Goal: Information Seeking & Learning: Learn about a topic

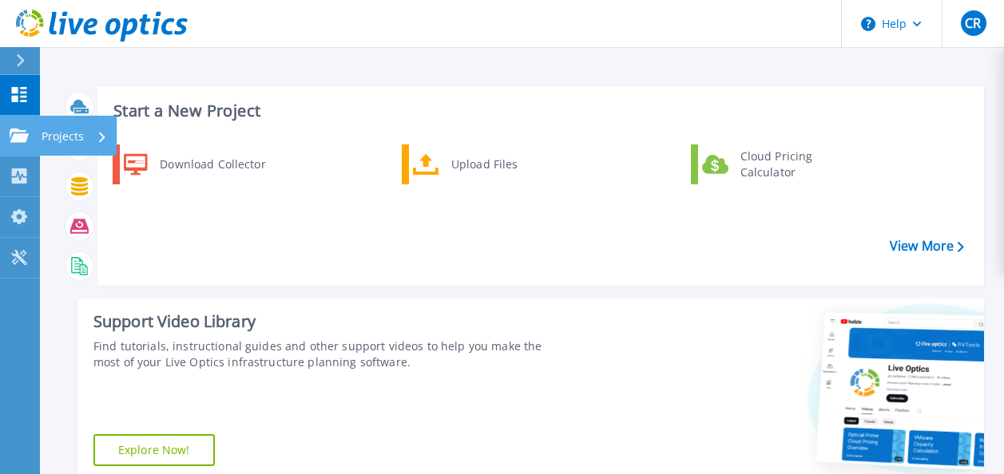
click at [14, 126] on link "Projects Projects" at bounding box center [20, 136] width 40 height 41
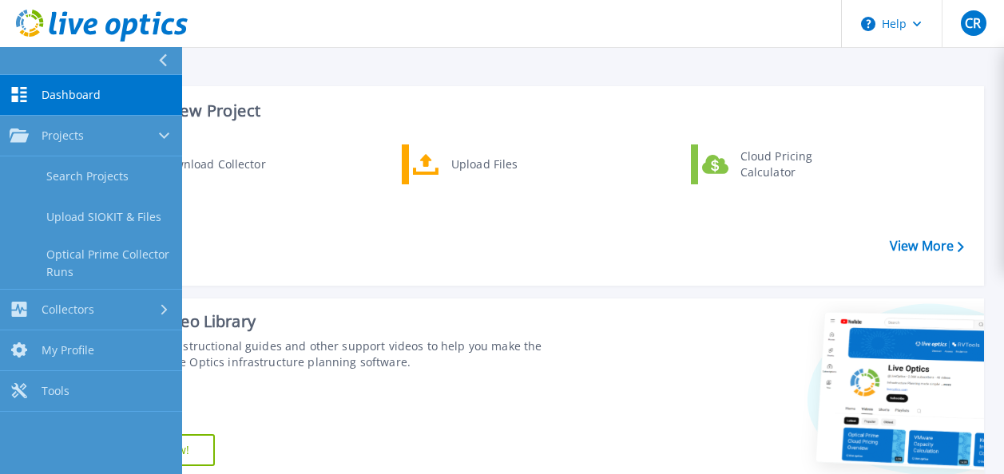
click at [43, 84] on link "Dashboard Dashboard" at bounding box center [91, 95] width 182 height 41
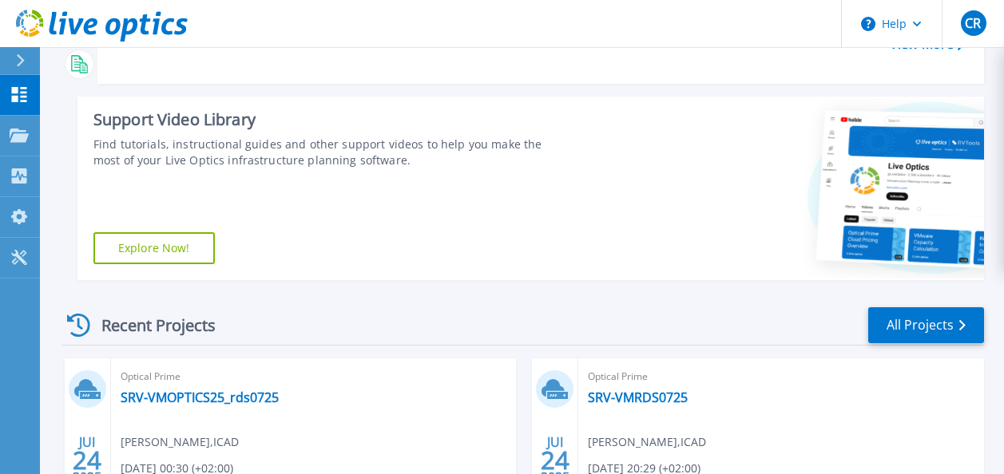
scroll to position [399, 0]
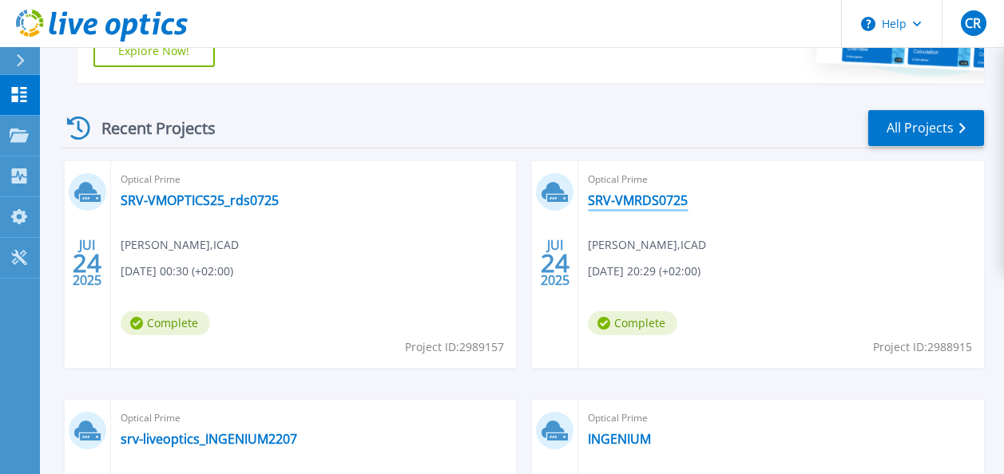
click at [617, 193] on link "SRV-VMRDS0725" at bounding box center [638, 200] width 100 height 16
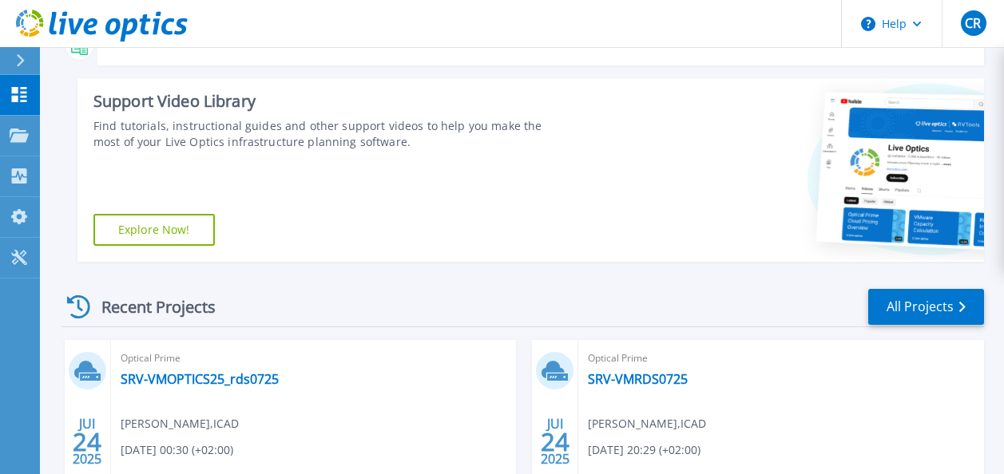
scroll to position [399, 0]
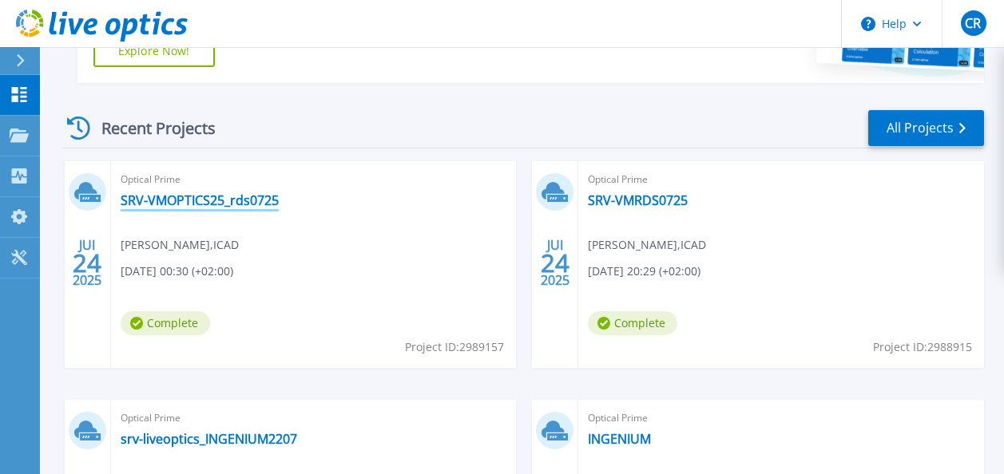
click at [149, 196] on link "SRV-VMOPTICS25_rds0725" at bounding box center [200, 200] width 158 height 16
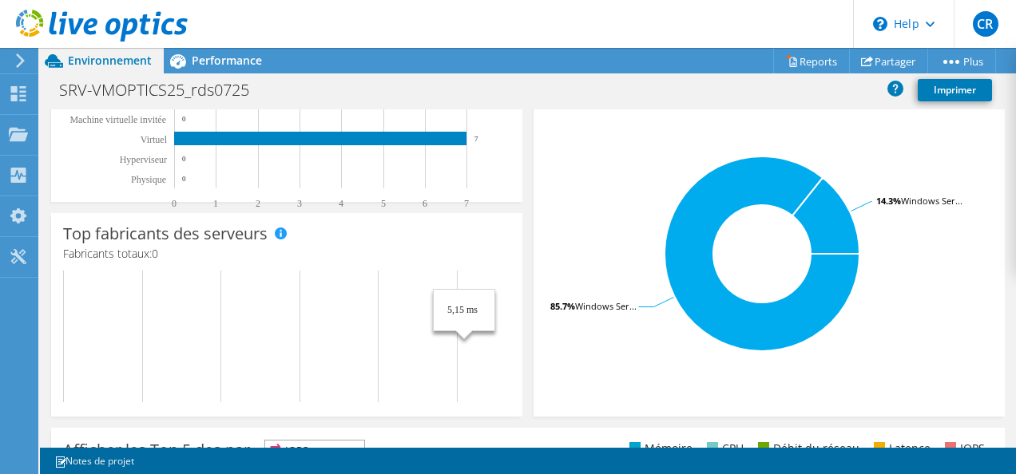
scroll to position [652, 0]
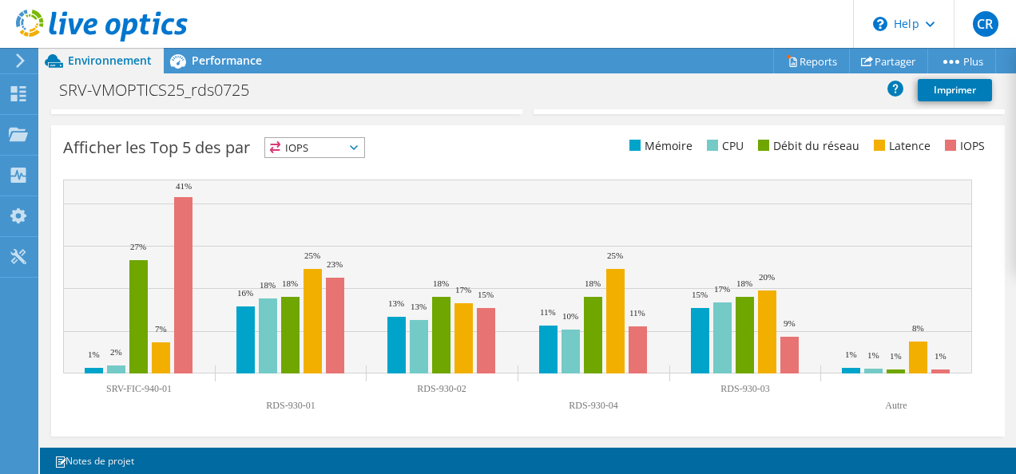
click at [306, 146] on span "IOPS" at bounding box center [314, 147] width 99 height 19
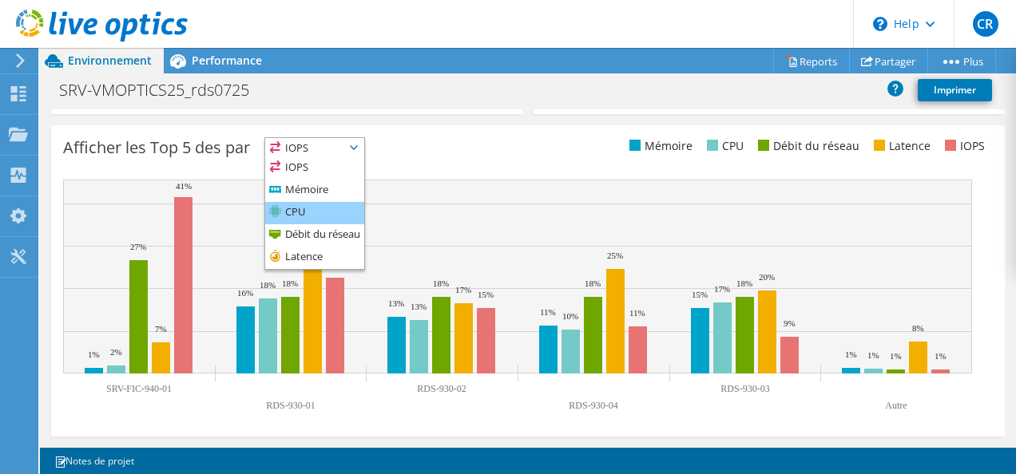
click at [319, 208] on li "CPU" at bounding box center [314, 213] width 99 height 22
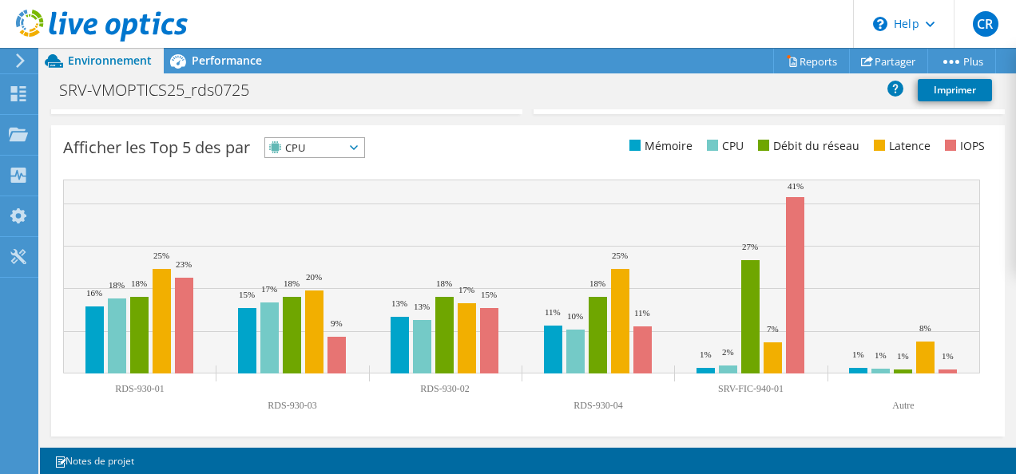
click at [292, 157] on div "CPU IOPS" at bounding box center [314, 147] width 101 height 21
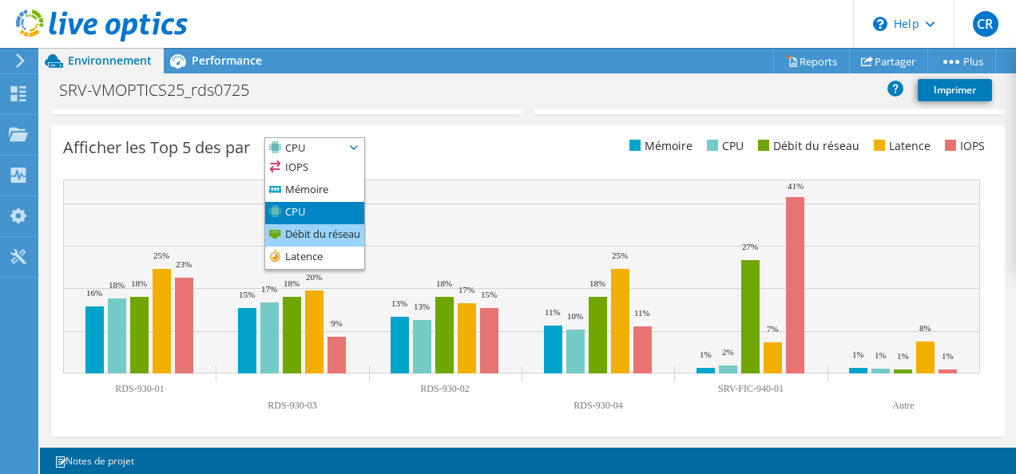
drag, startPoint x: 292, startPoint y: 157, endPoint x: 323, endPoint y: 240, distance: 88.0
click at [323, 240] on li "Débit du réseau" at bounding box center [314, 235] width 99 height 22
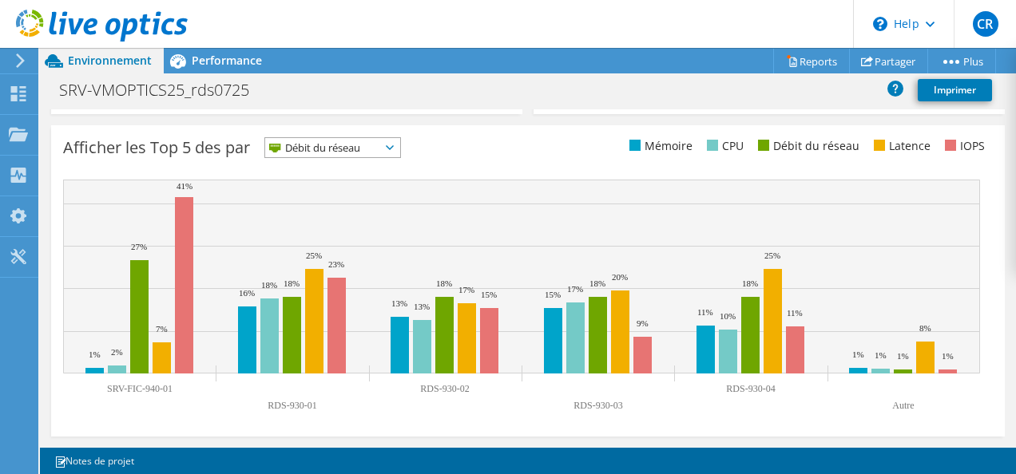
click at [371, 147] on span "Débit du réseau" at bounding box center [322, 147] width 115 height 19
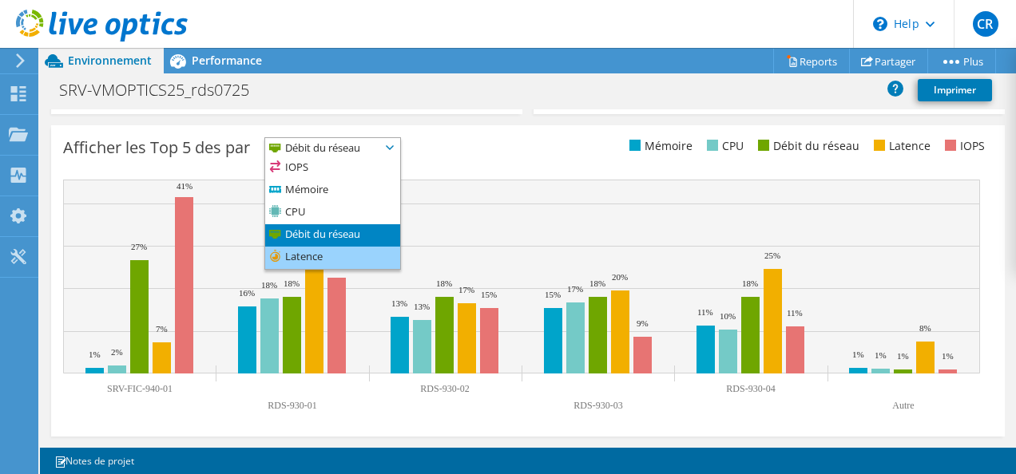
click at [379, 262] on li "Latence" at bounding box center [332, 258] width 135 height 22
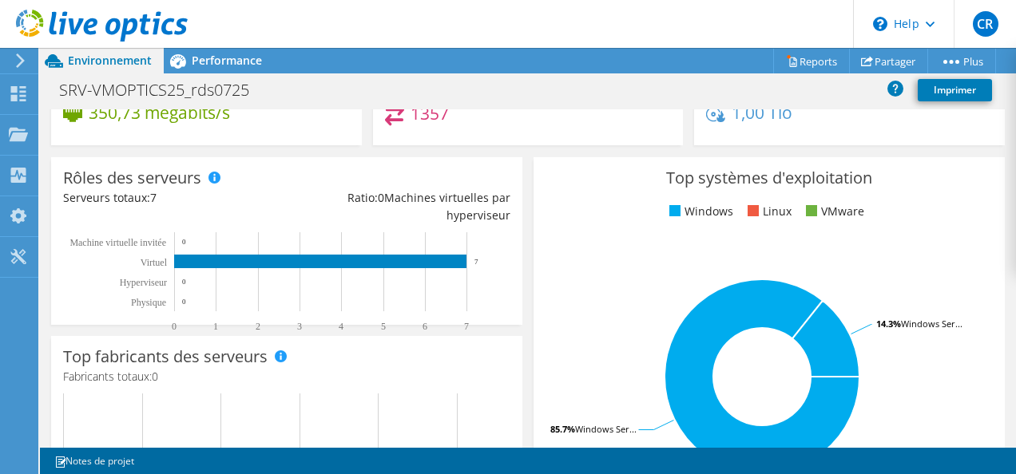
scroll to position [253, 0]
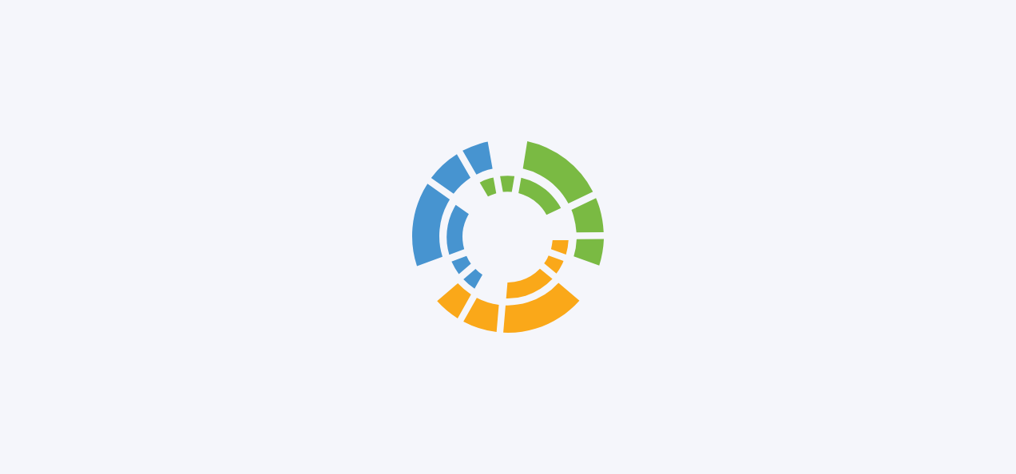
drag, startPoint x: 0, startPoint y: 0, endPoint x: 16, endPoint y: 127, distance: 128.0
click at [16, 127] on div at bounding box center [508, 237] width 1016 height 474
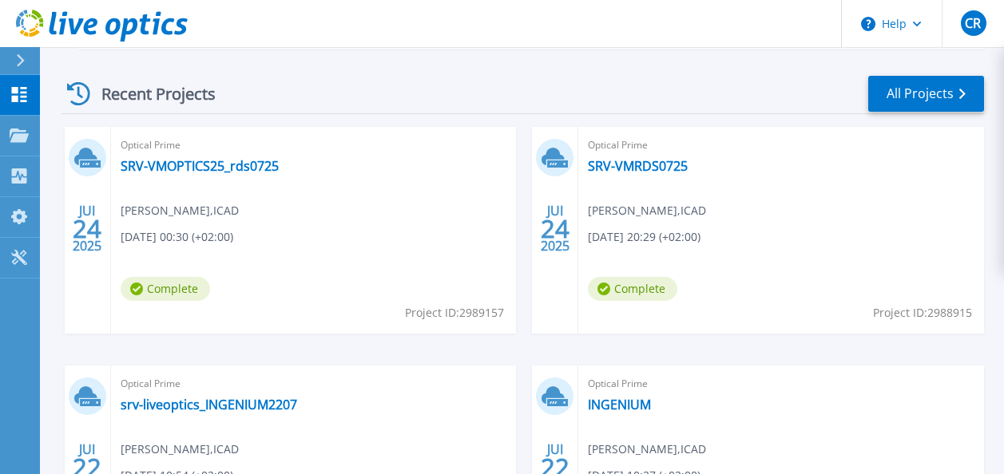
scroll to position [479, 0]
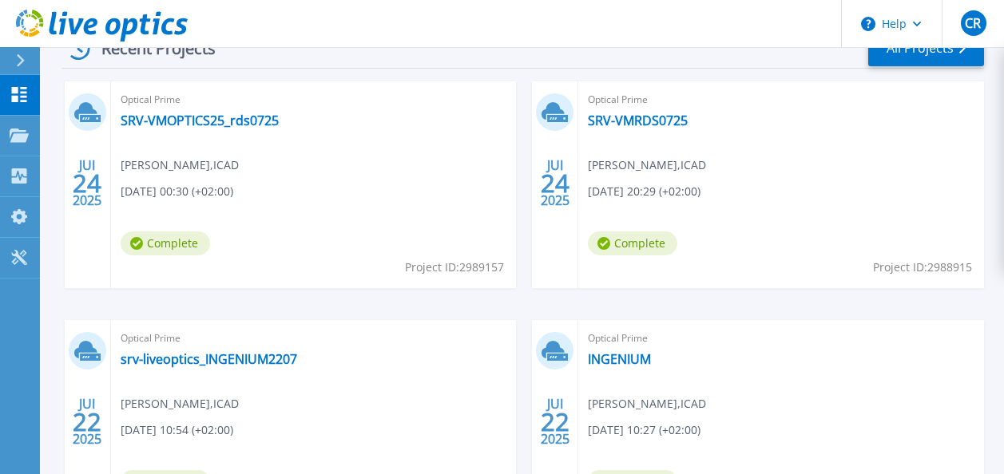
click at [208, 133] on div "Optical Prime SRV-VMOPTICS25_rds0725 Cedric Rabe , ICAD 07/25/2025, 00:30 (+02:…" at bounding box center [314, 184] width 406 height 207
click at [208, 123] on link "SRV-VMOPTICS25_rds0725" at bounding box center [200, 121] width 158 height 16
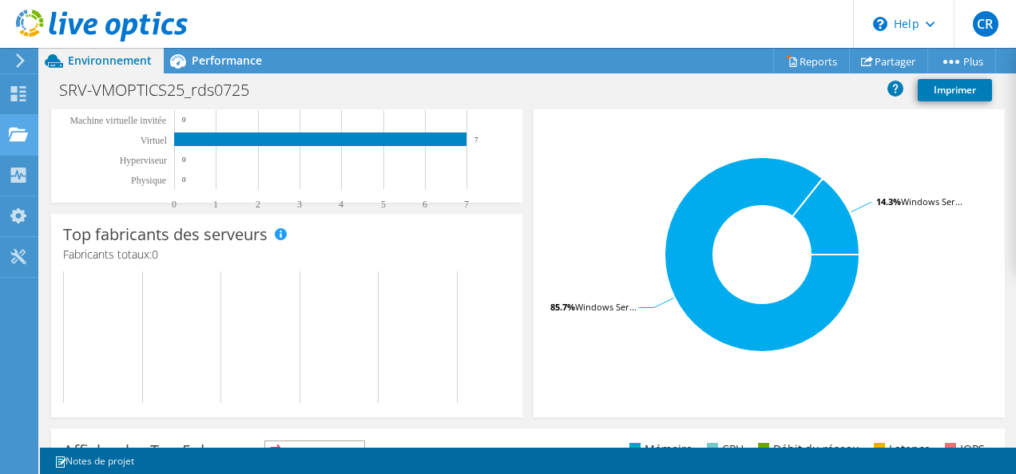
scroll to position [253, 0]
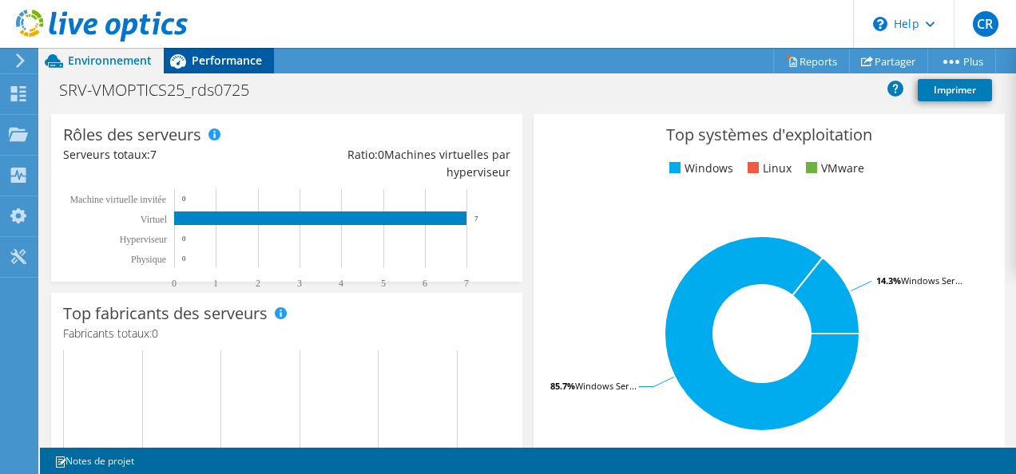
click at [213, 63] on span "Performance" at bounding box center [227, 60] width 70 height 15
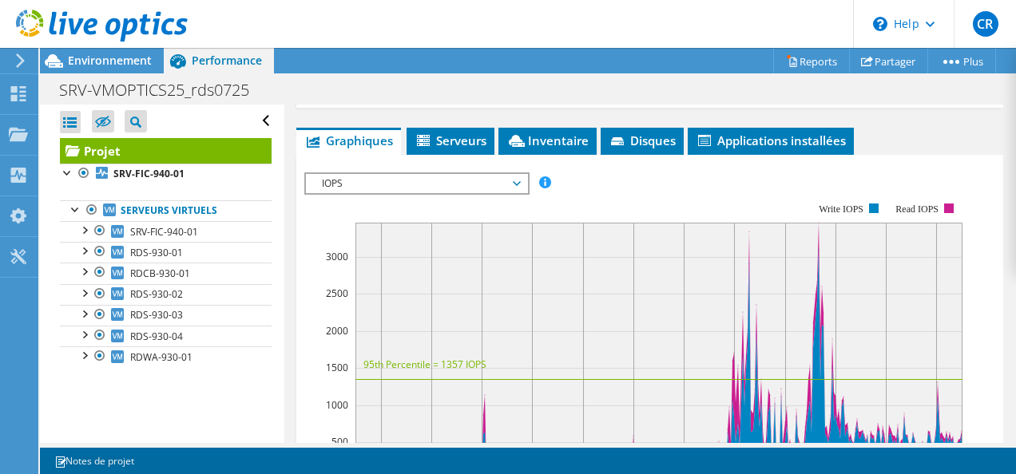
scroll to position [399, 0]
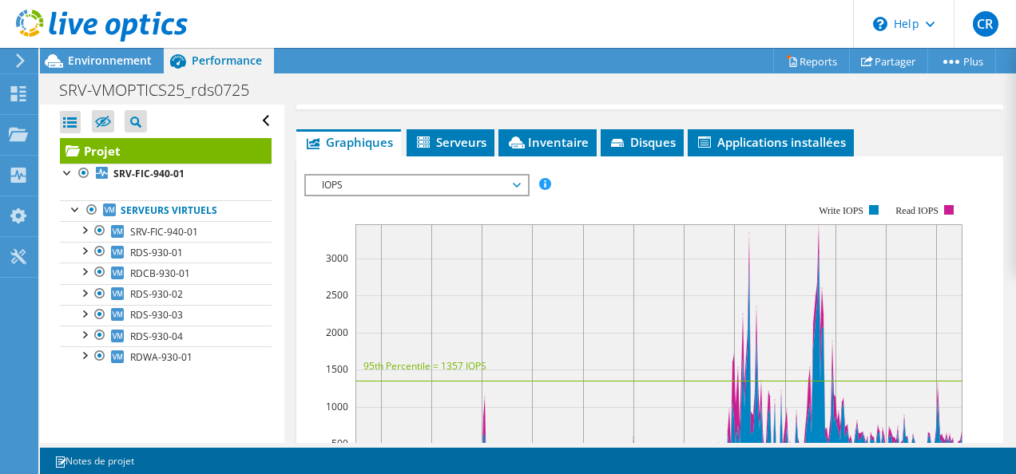
click at [466, 184] on span "IOPS" at bounding box center [416, 185] width 205 height 19
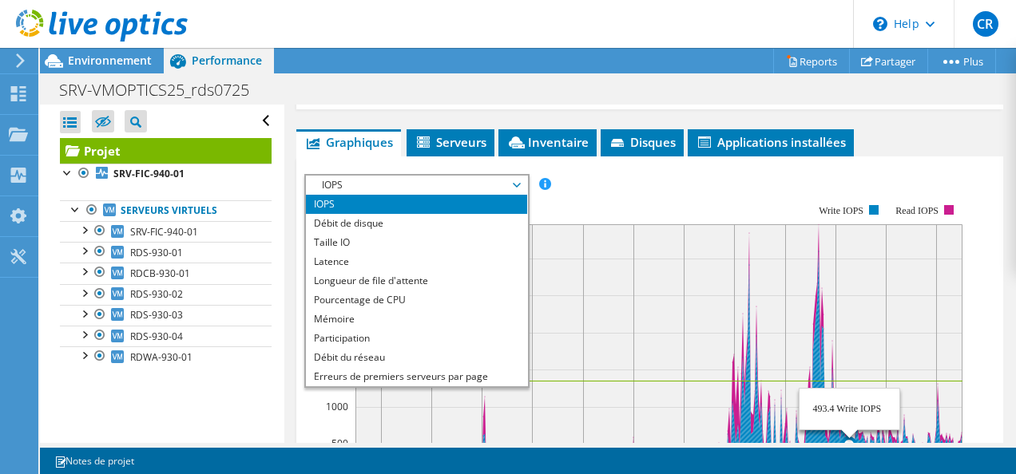
click at [851, 278] on rect at bounding box center [658, 352] width 607 height 257
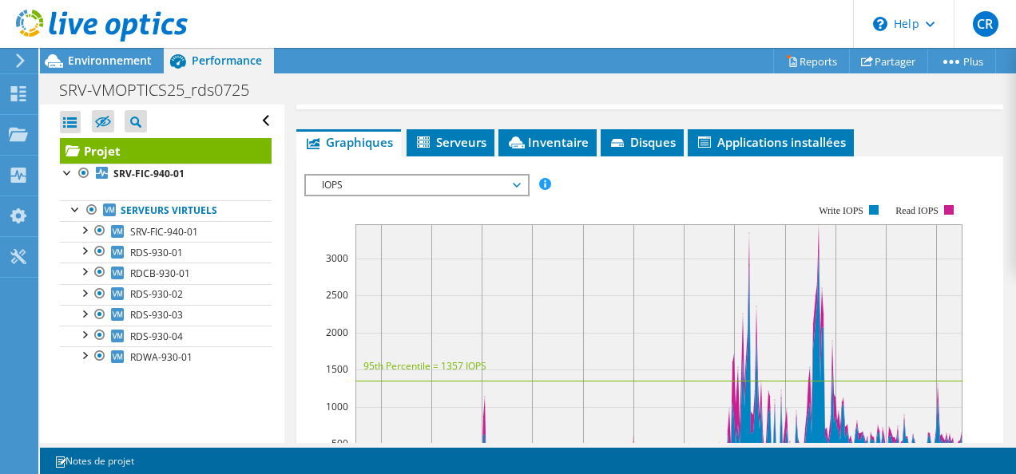
click at [509, 183] on span "IOPS" at bounding box center [416, 185] width 205 height 19
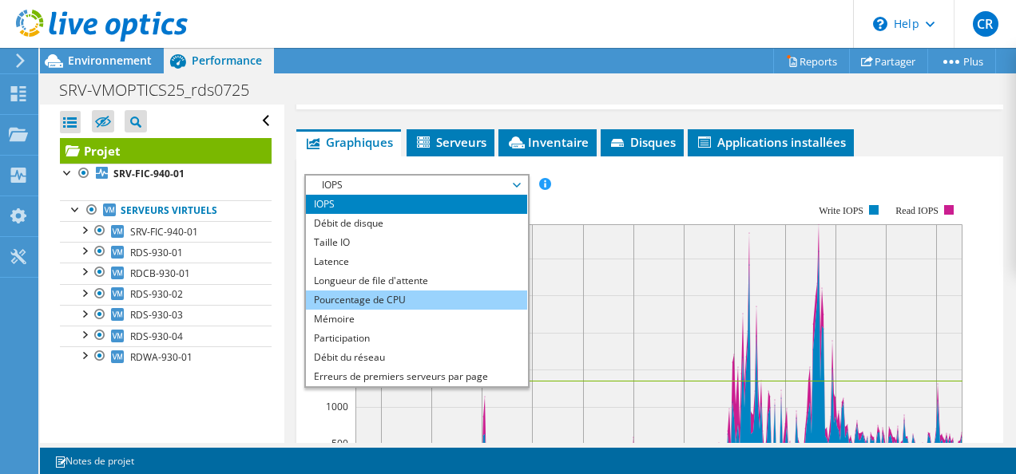
click at [442, 295] on li "Pourcentage de CPU" at bounding box center [416, 300] width 221 height 19
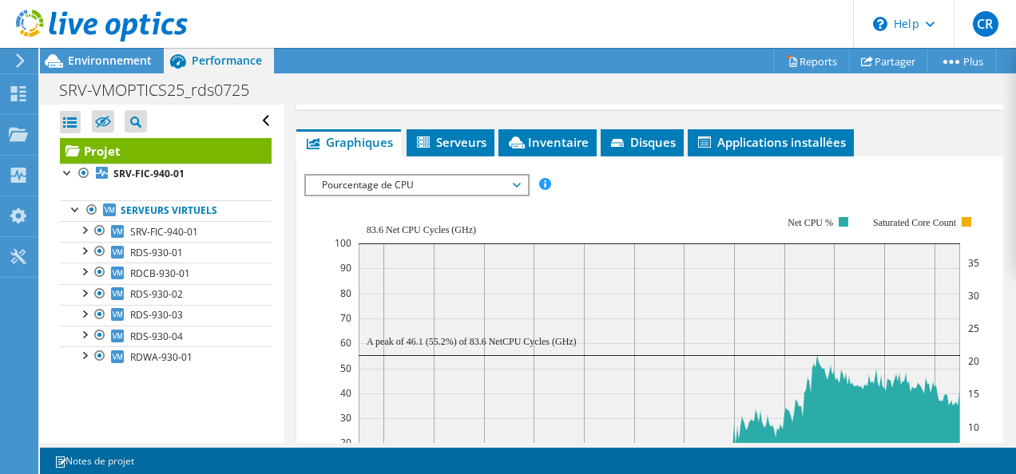
scroll to position [479, 0]
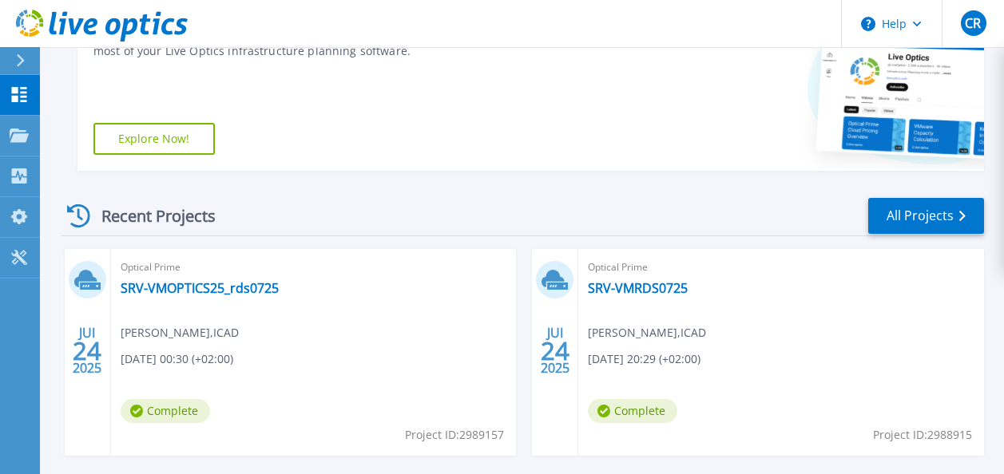
scroll to position [319, 0]
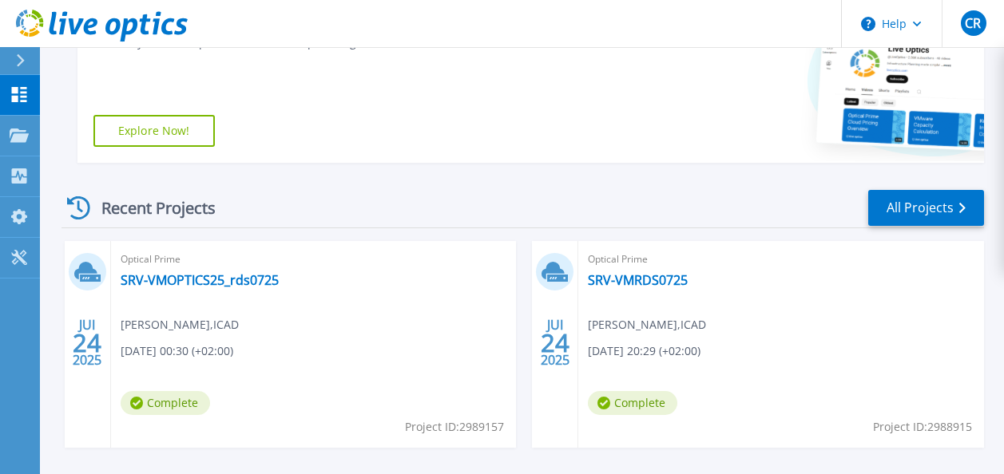
click at [507, 266] on span "Optical Prime" at bounding box center [314, 260] width 387 height 18
click at [608, 289] on div "Optical Prime SRV-VMRDS0725 [PERSON_NAME] , ICAD [DATE] 20:29 (+02:00) Complete…" at bounding box center [781, 344] width 406 height 207
click at [609, 282] on link "SRV-VMRDS0725" at bounding box center [638, 280] width 100 height 16
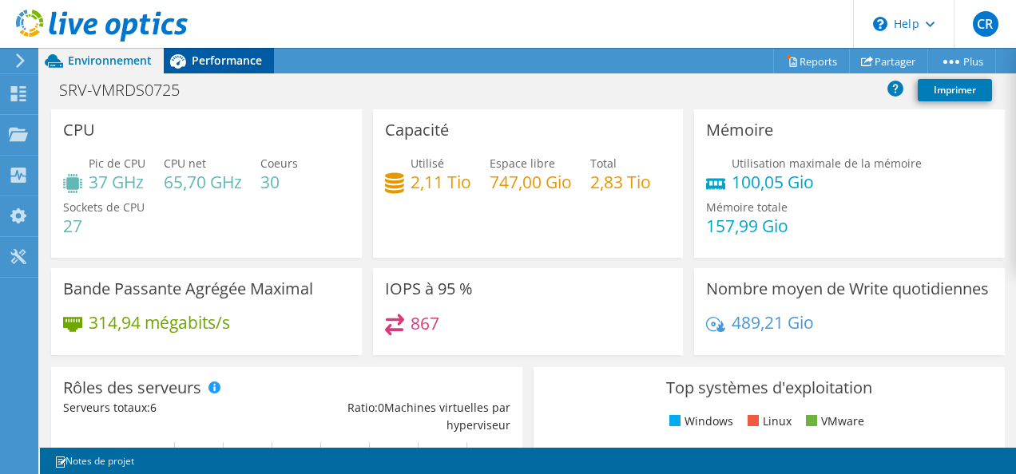
click at [180, 55] on icon at bounding box center [178, 61] width 16 height 14
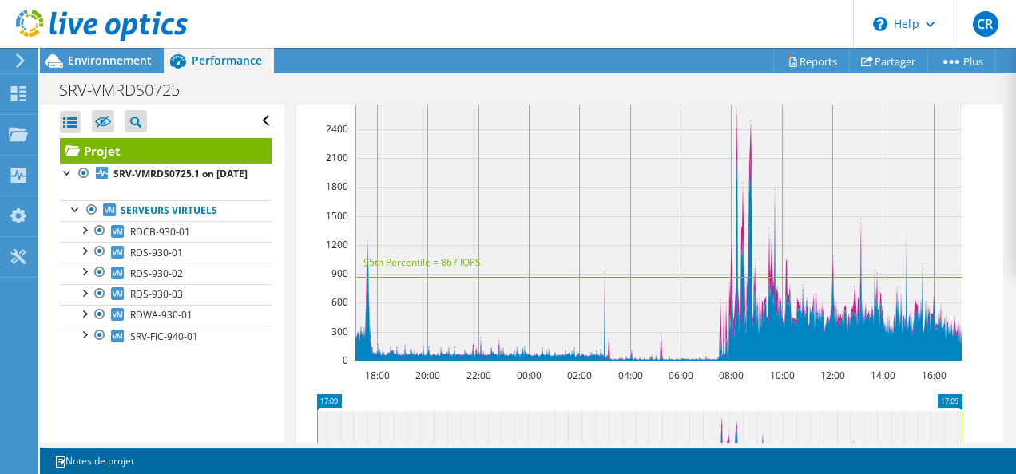
scroll to position [399, 0]
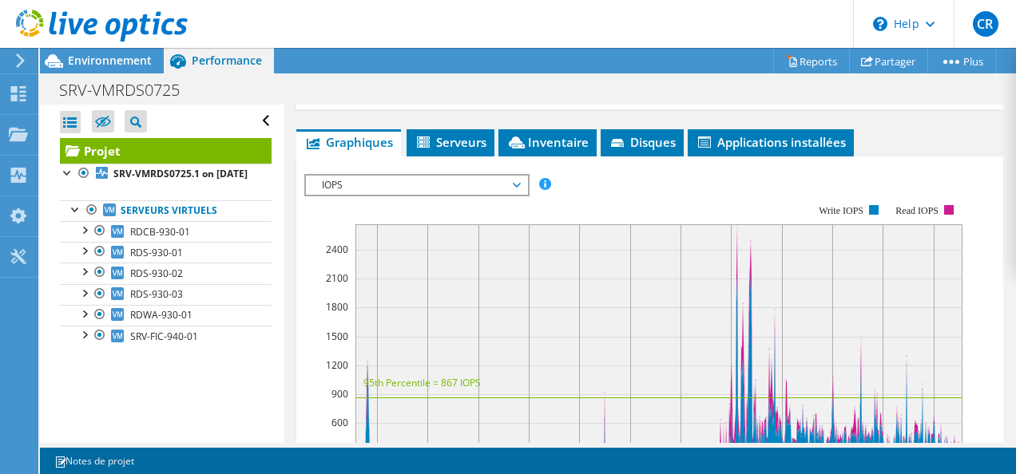
click at [474, 180] on span "IOPS" at bounding box center [416, 185] width 205 height 19
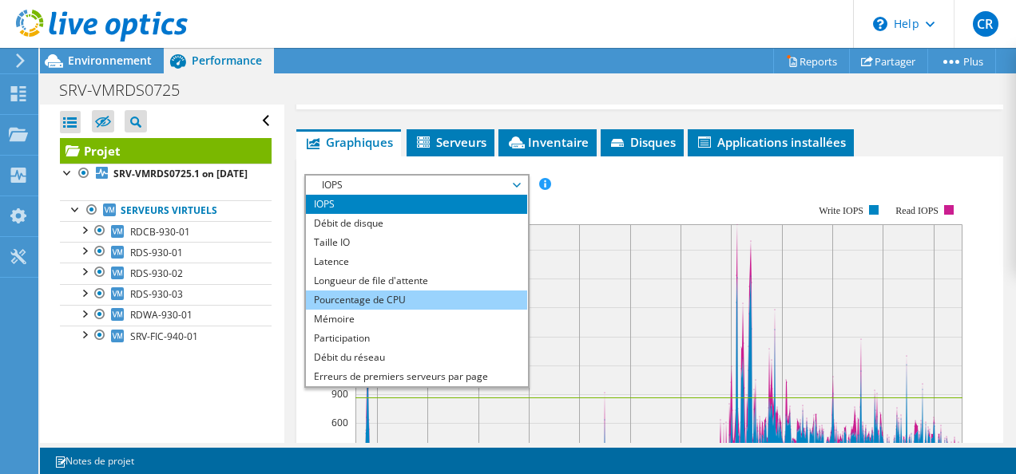
click at [443, 304] on li "Pourcentage de CPU" at bounding box center [416, 300] width 221 height 19
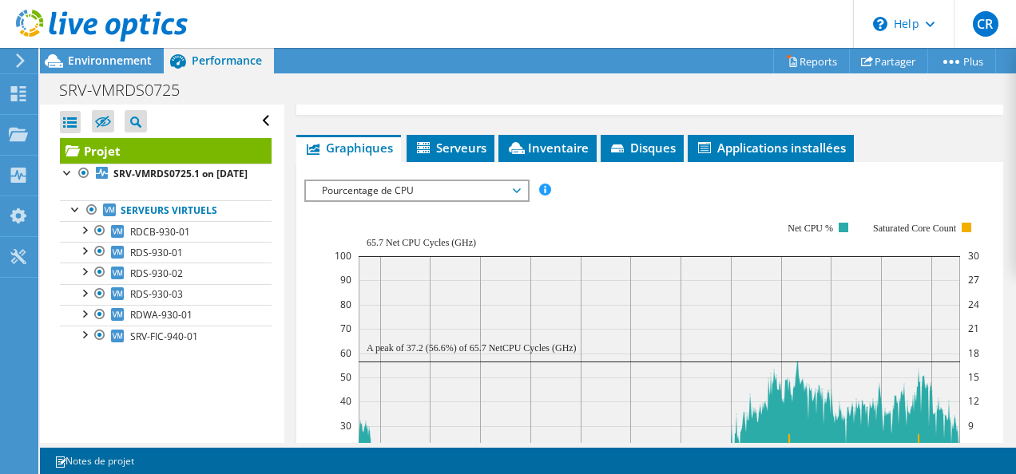
scroll to position [319, 0]
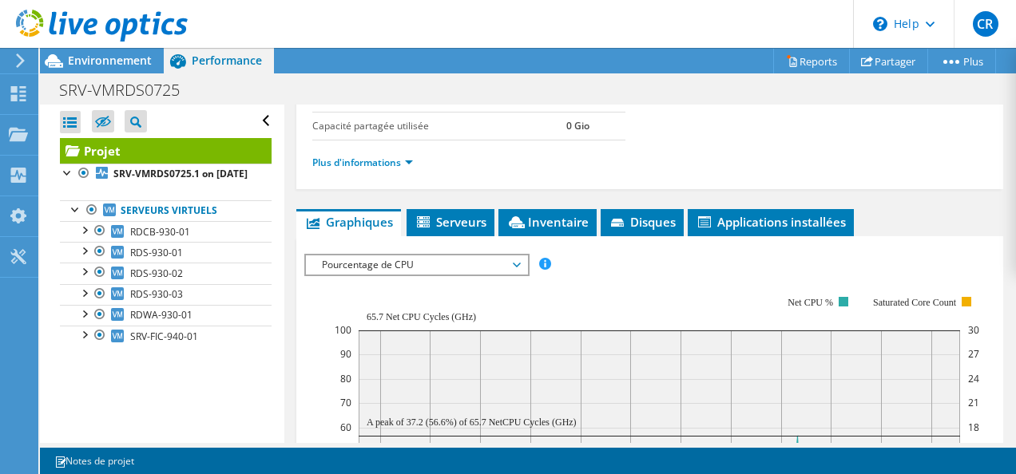
click at [453, 264] on span "Pourcentage de CPU" at bounding box center [416, 265] width 205 height 19
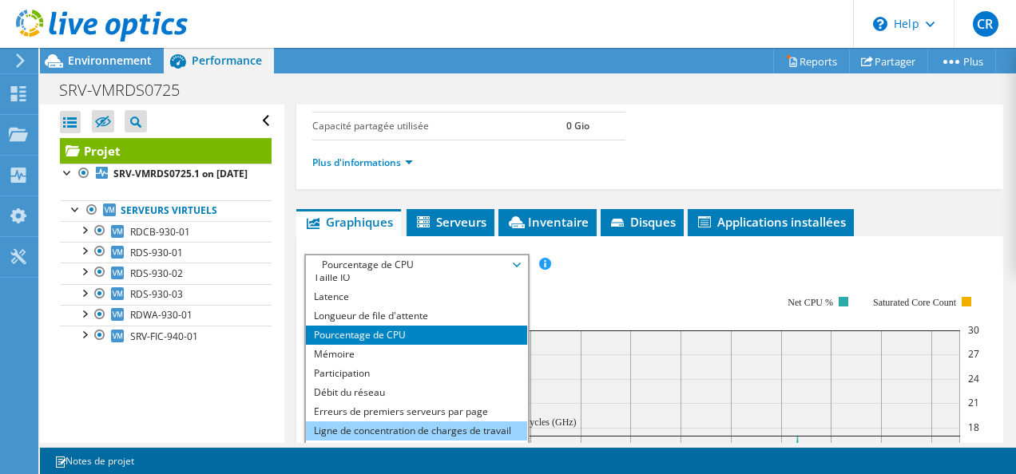
scroll to position [57, 0]
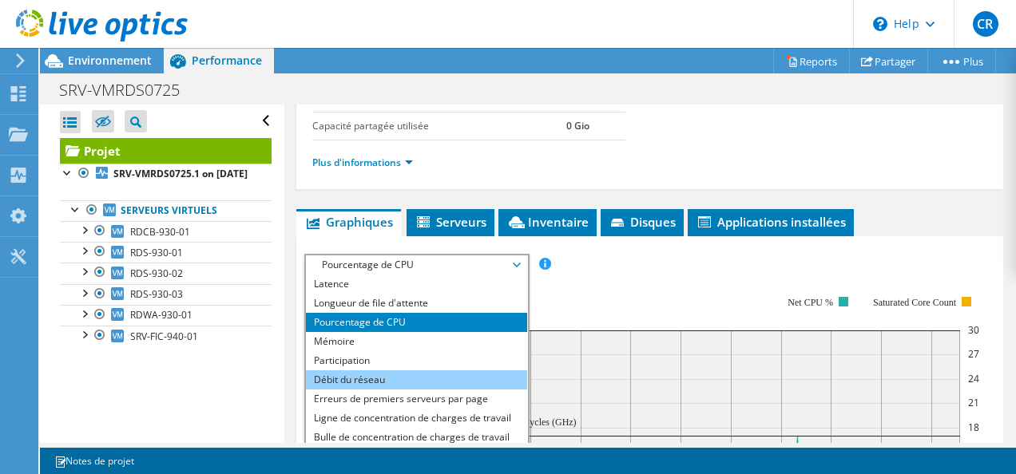
click at [402, 371] on li "Débit du réseau" at bounding box center [416, 380] width 221 height 19
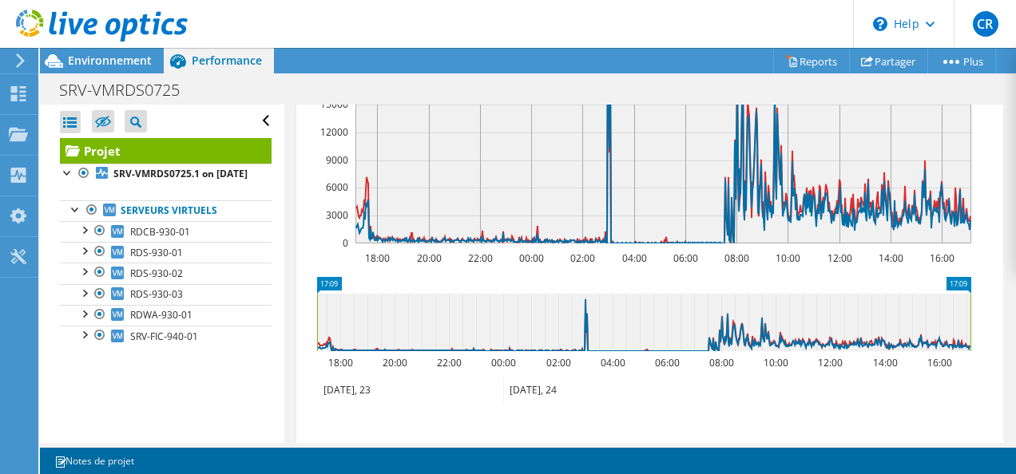
scroll to position [559, 0]
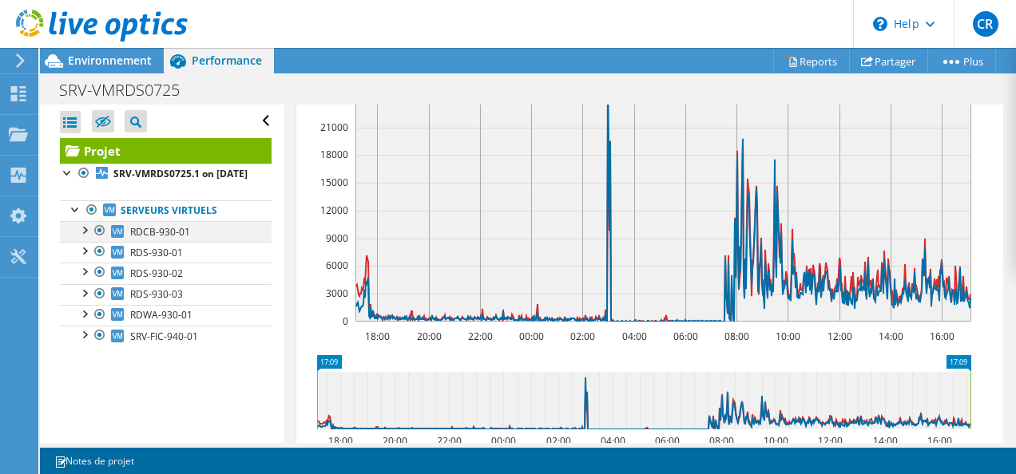
click at [89, 237] on div at bounding box center [84, 229] width 16 height 16
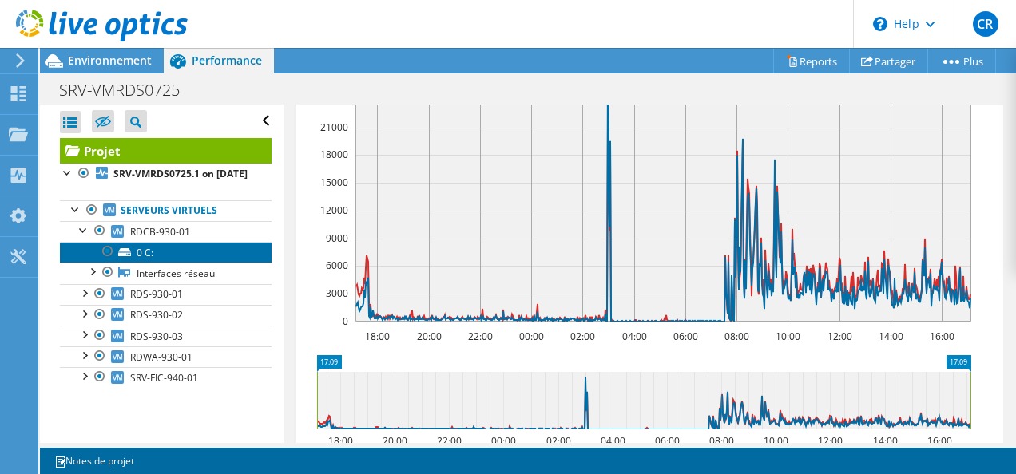
click at [131, 263] on link "0 C:" at bounding box center [166, 252] width 212 height 21
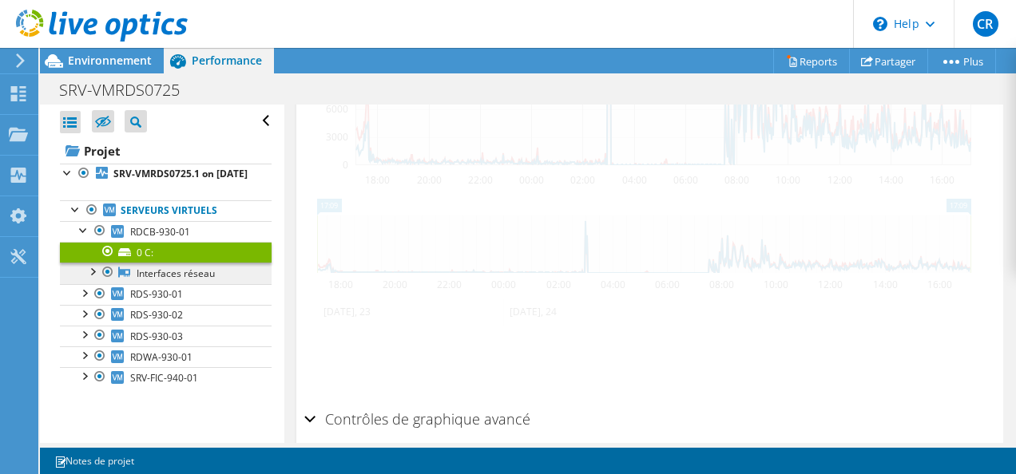
scroll to position [402, 0]
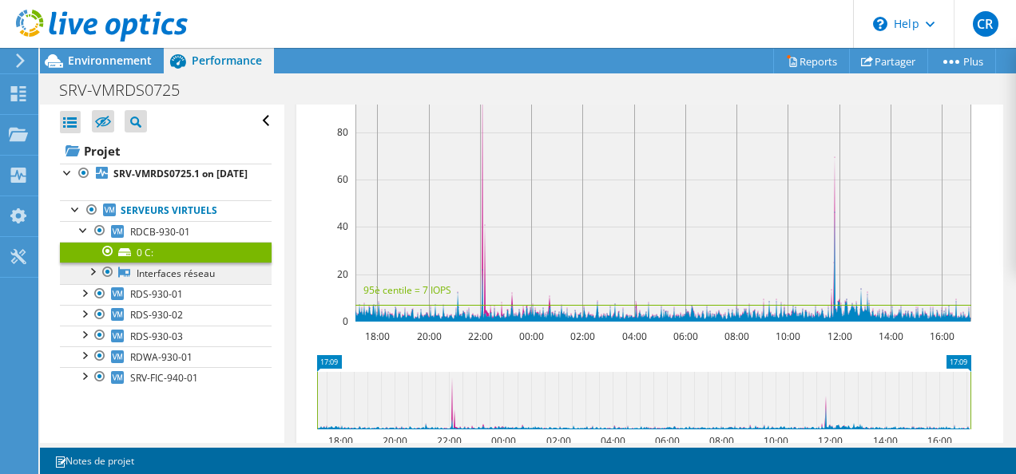
click at [161, 284] on link "Interfaces réseau" at bounding box center [166, 273] width 212 height 21
click at [169, 284] on link "Interfaces réseau" at bounding box center [166, 273] width 212 height 21
click at [99, 279] on div at bounding box center [92, 271] width 16 height 16
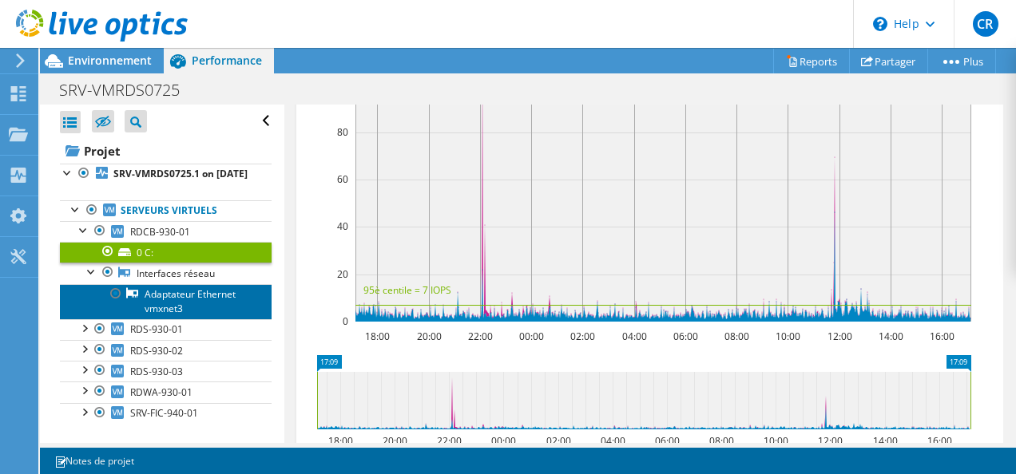
click at [160, 311] on link "Adaptateur Ethernet vmxnet3" at bounding box center [166, 301] width 212 height 35
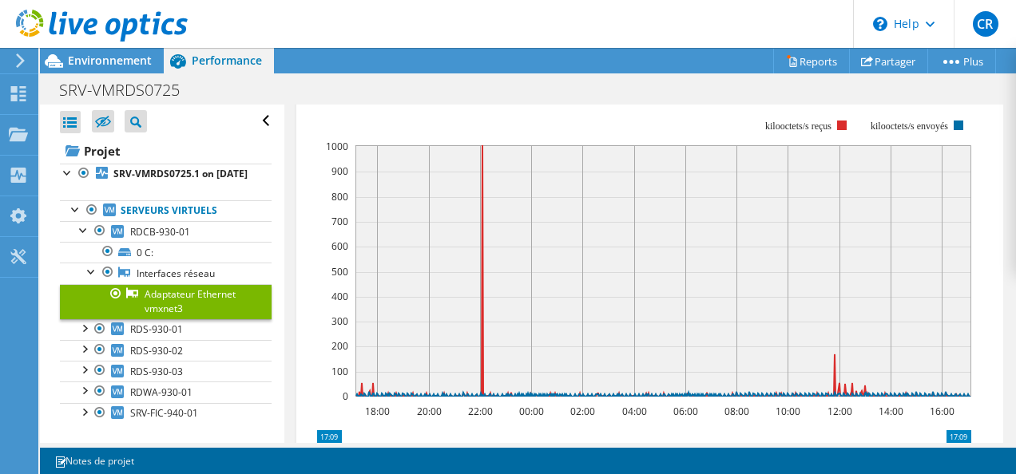
scroll to position [227, 0]
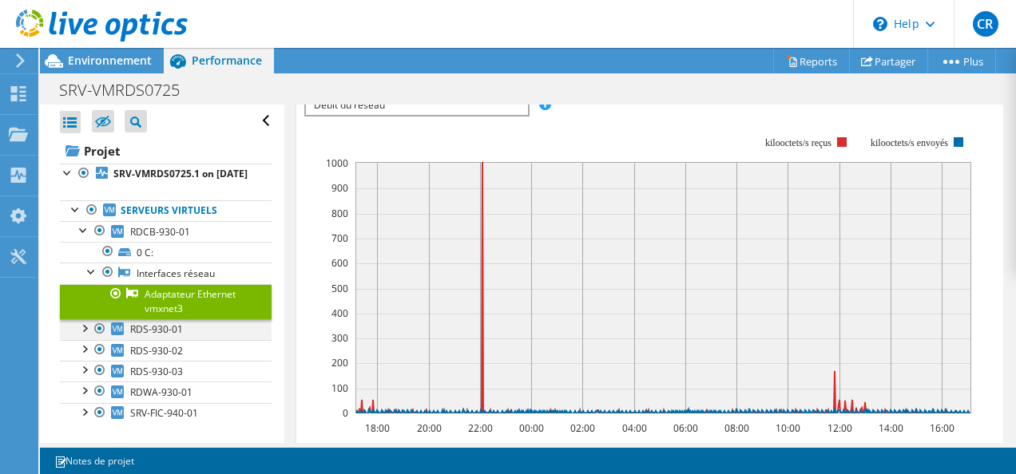
click at [89, 335] on div at bounding box center [84, 327] width 16 height 16
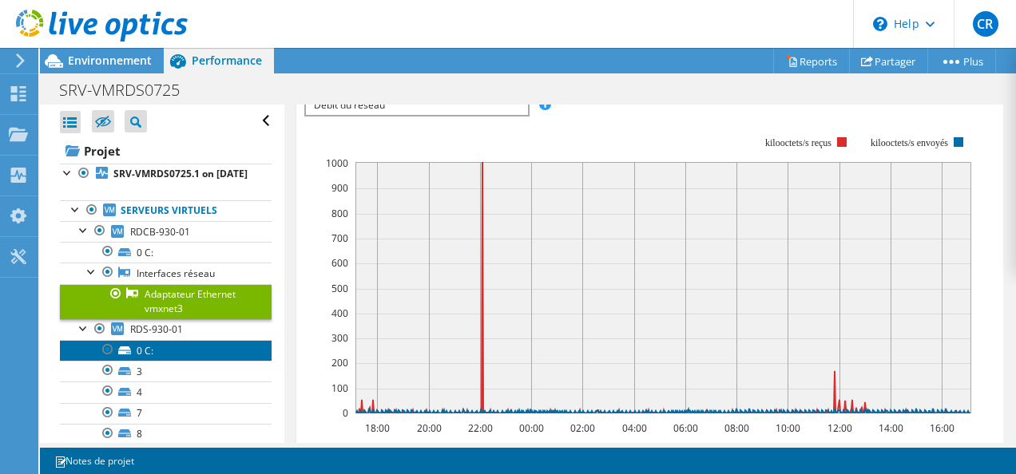
click at [136, 361] on link "0 C:" at bounding box center [166, 350] width 212 height 21
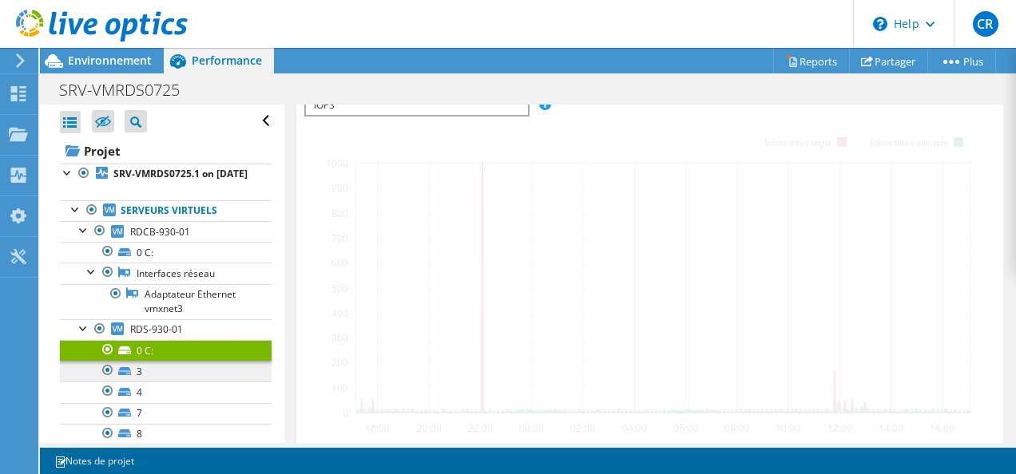
scroll to position [323, 0]
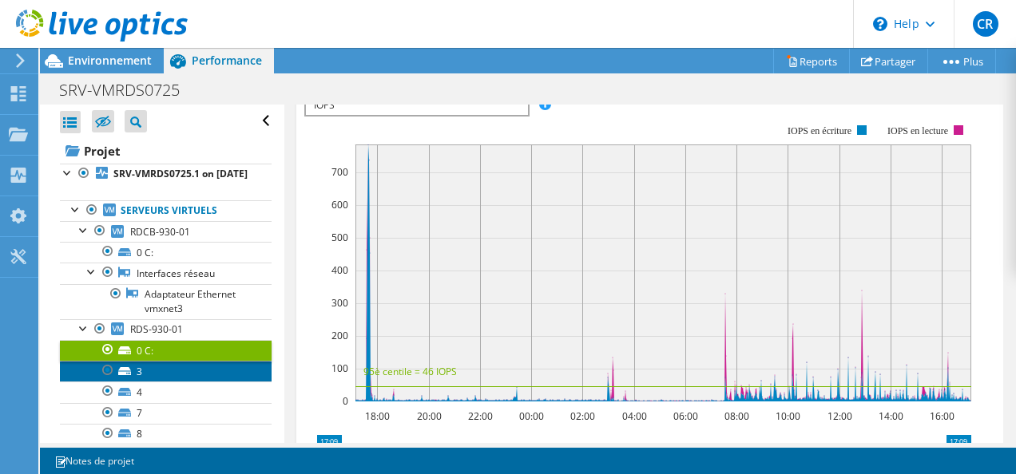
click at [135, 382] on link "3" at bounding box center [166, 371] width 212 height 21
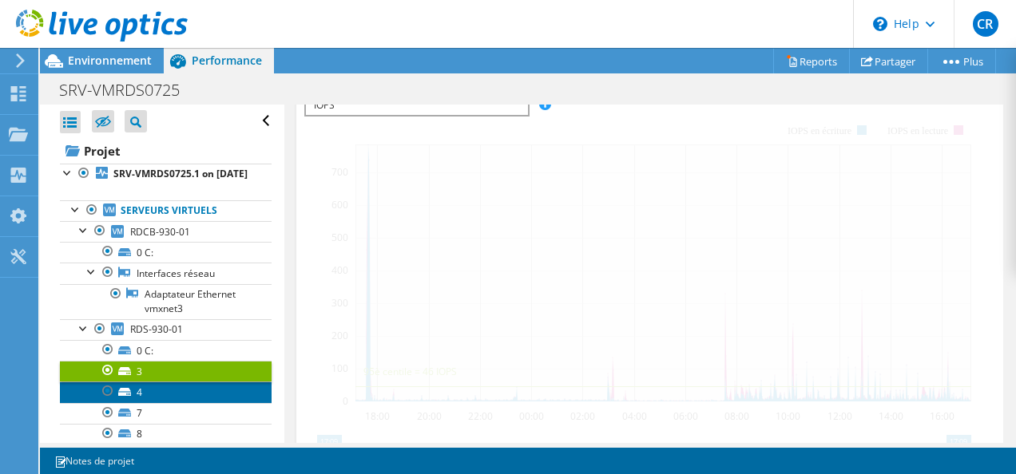
click at [135, 402] on link "4" at bounding box center [166, 392] width 212 height 21
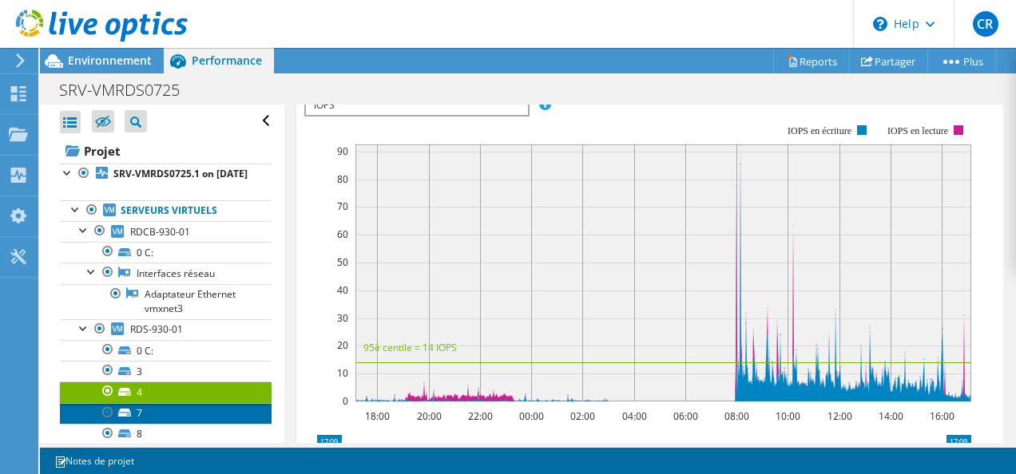
click at [138, 424] on link "7" at bounding box center [166, 413] width 212 height 21
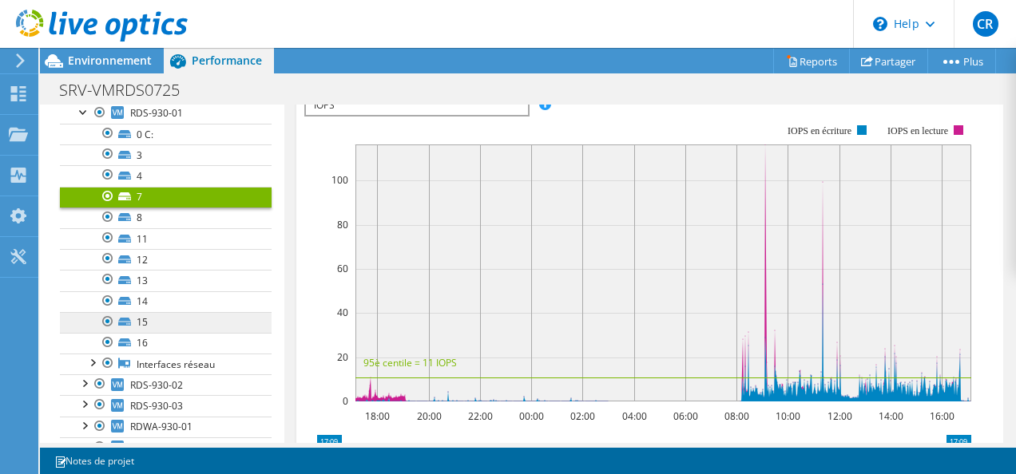
scroll to position [201, 0]
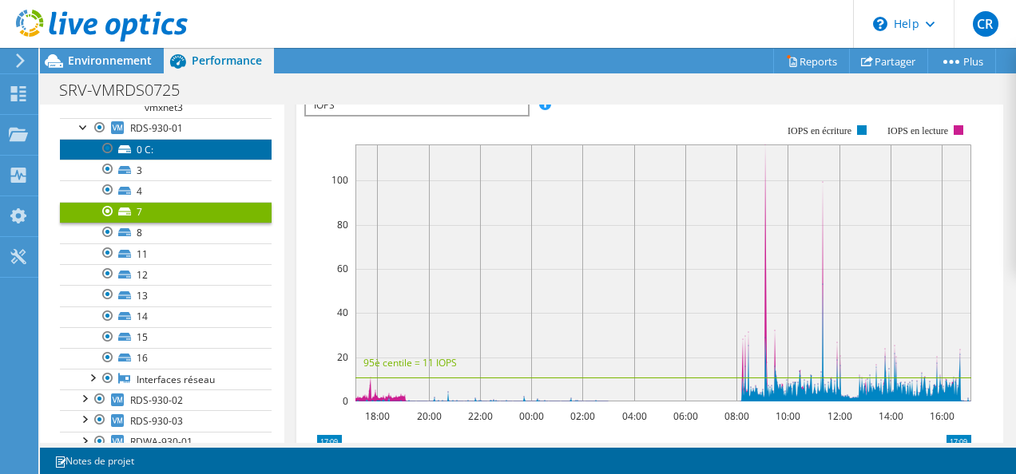
click at [123, 156] on link "0 C:" at bounding box center [166, 149] width 212 height 21
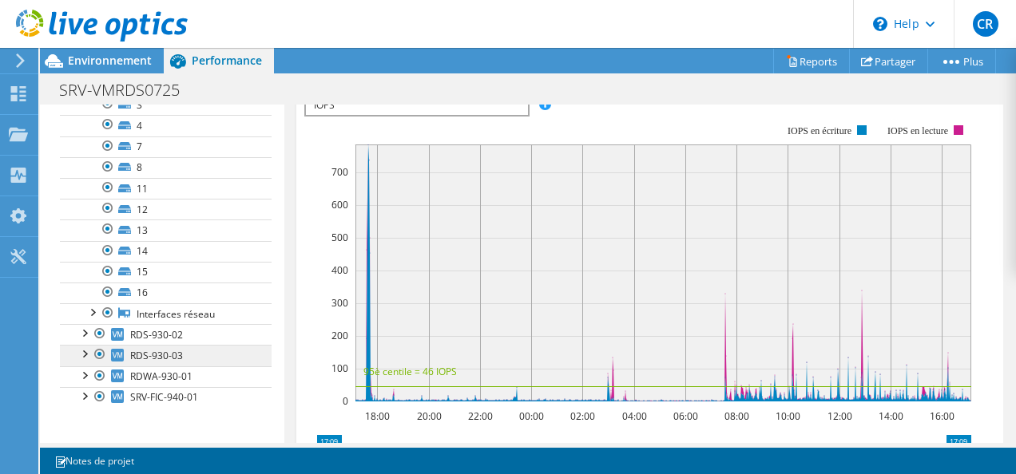
scroll to position [0, 0]
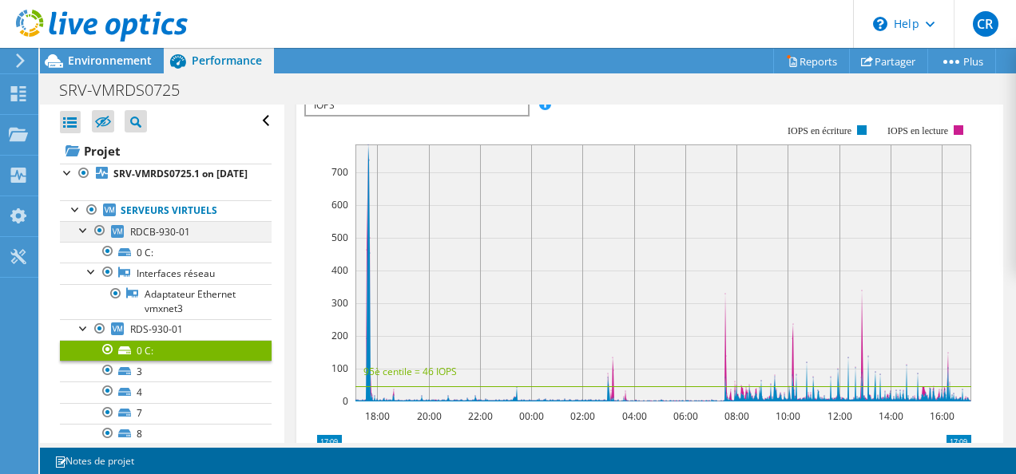
click at [77, 237] on div at bounding box center [84, 229] width 16 height 16
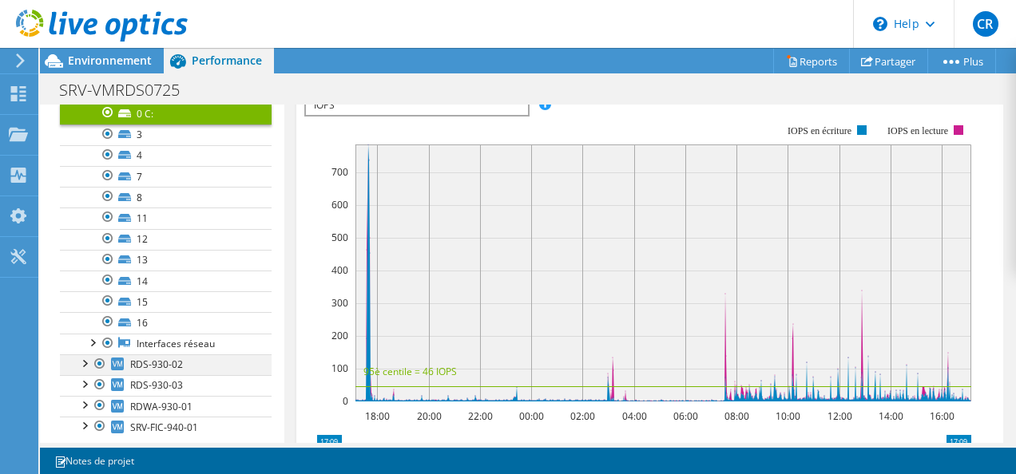
scroll to position [204, 0]
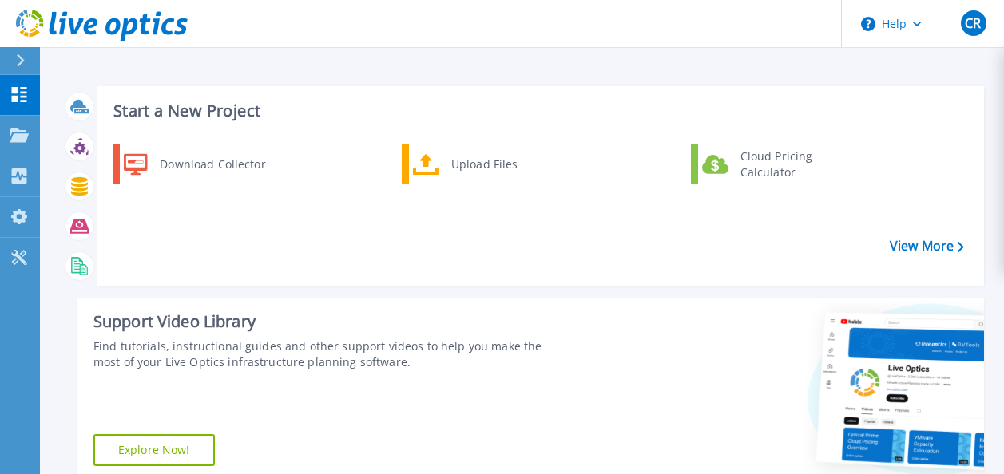
scroll to position [319, 0]
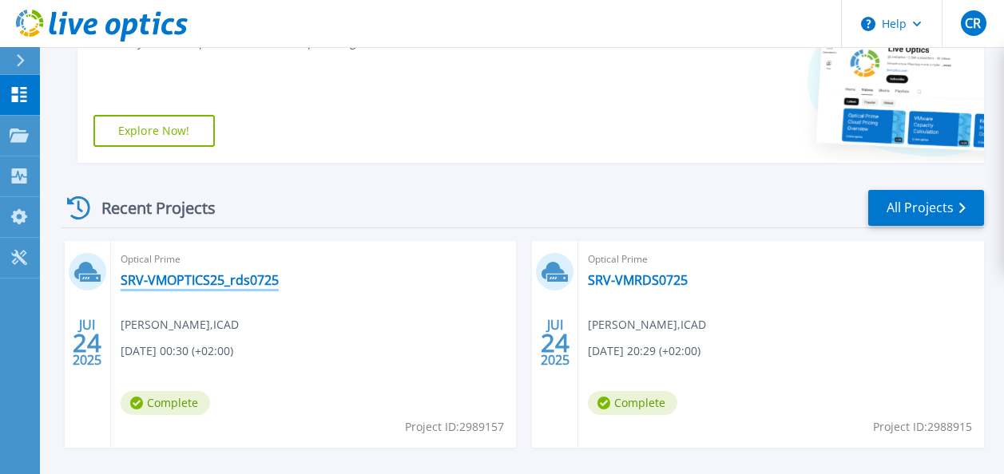
click at [185, 281] on link "SRV-VMOPTICS25_rds0725" at bounding box center [200, 280] width 158 height 16
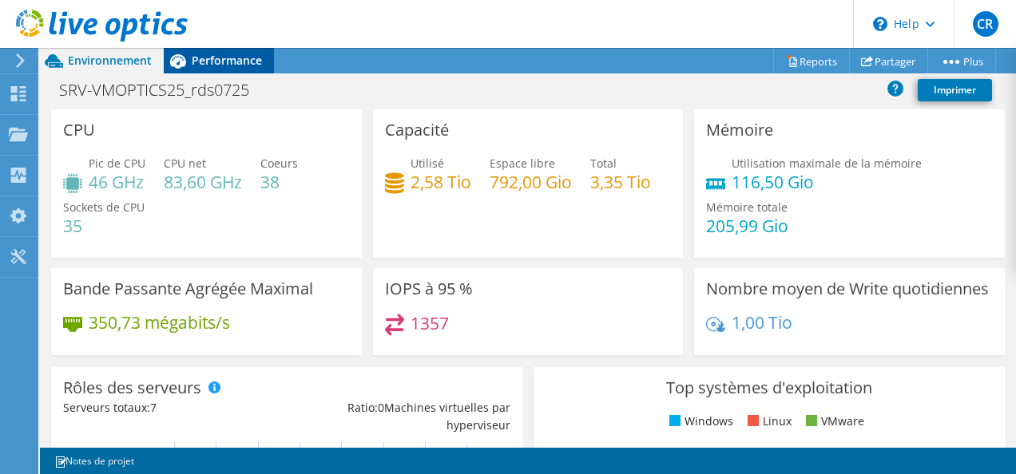
click at [236, 54] on span "Performance" at bounding box center [227, 60] width 70 height 15
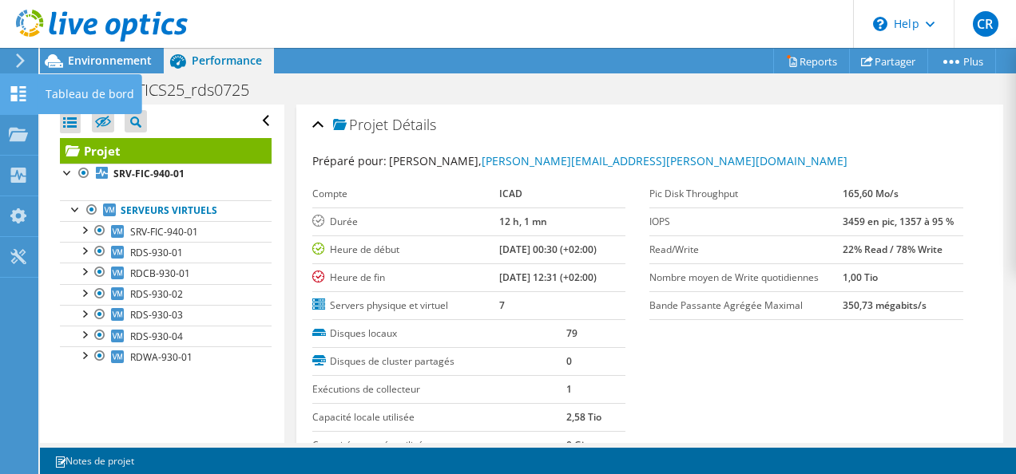
click at [22, 89] on icon at bounding box center [18, 93] width 19 height 15
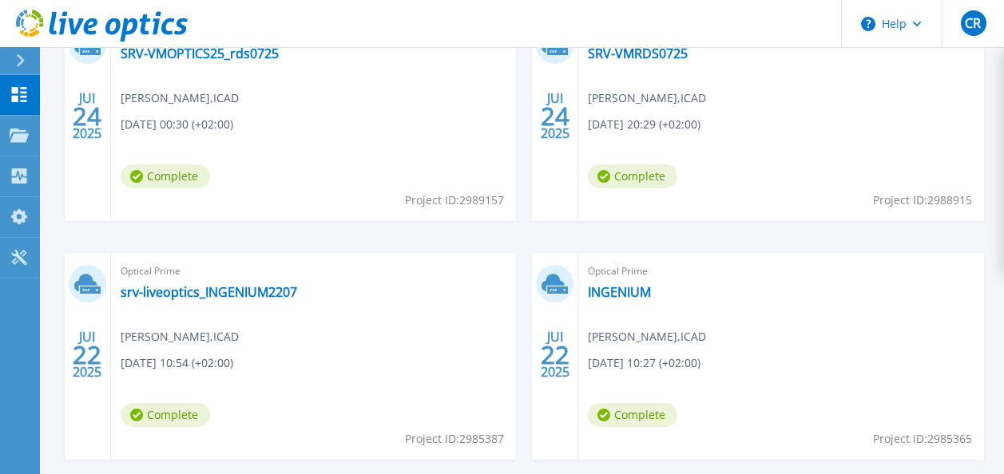
scroll to position [639, 0]
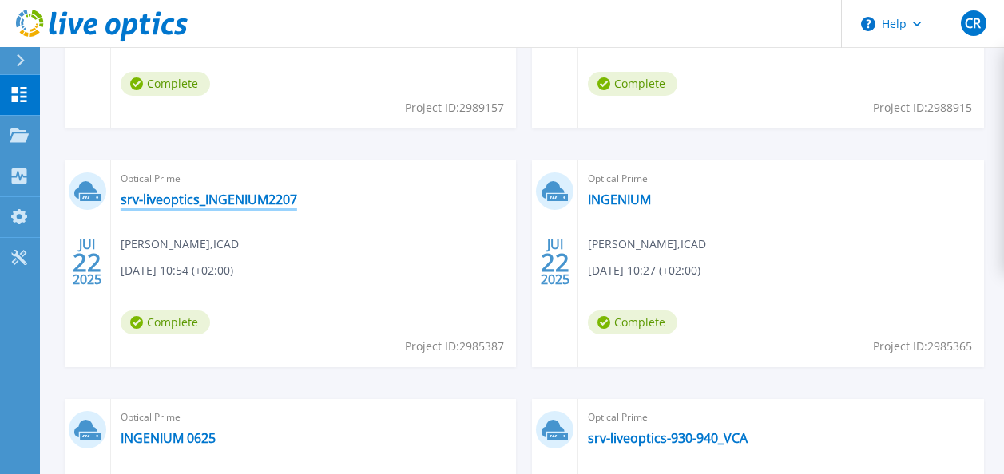
click at [196, 194] on link "srv-liveoptics_INGENIUM2207" at bounding box center [209, 200] width 176 height 16
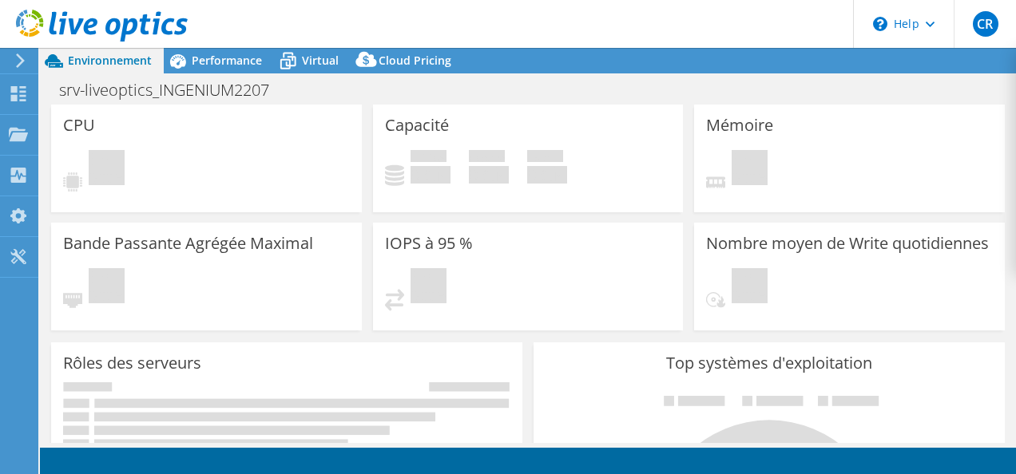
select select "USD"
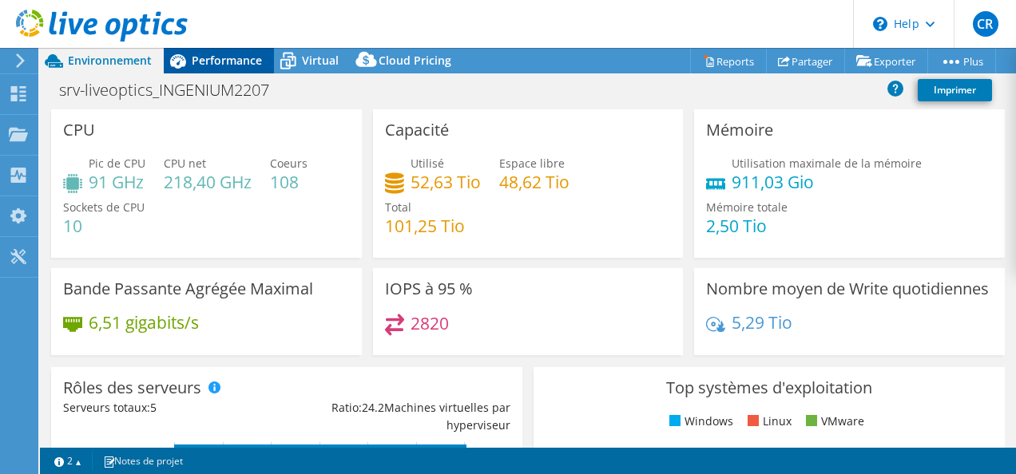
click at [190, 59] on icon at bounding box center [178, 61] width 28 height 28
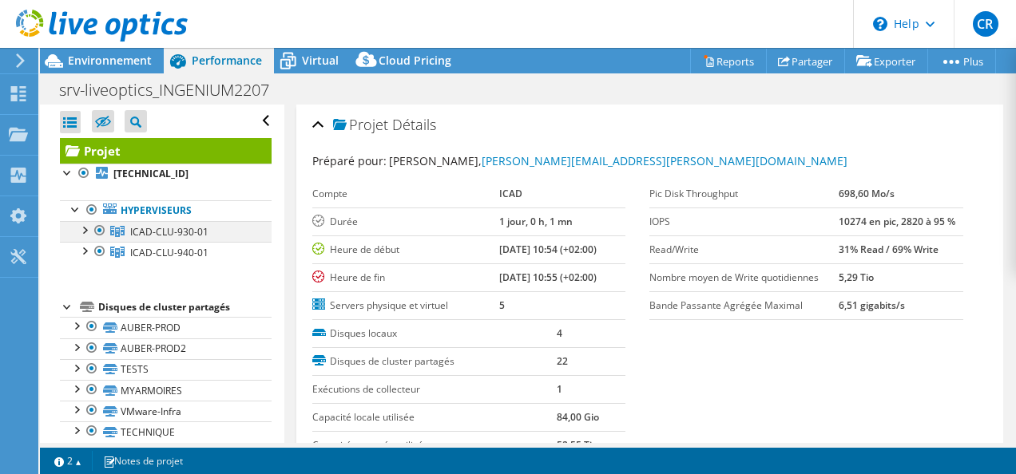
click at [80, 232] on div at bounding box center [84, 229] width 16 height 16
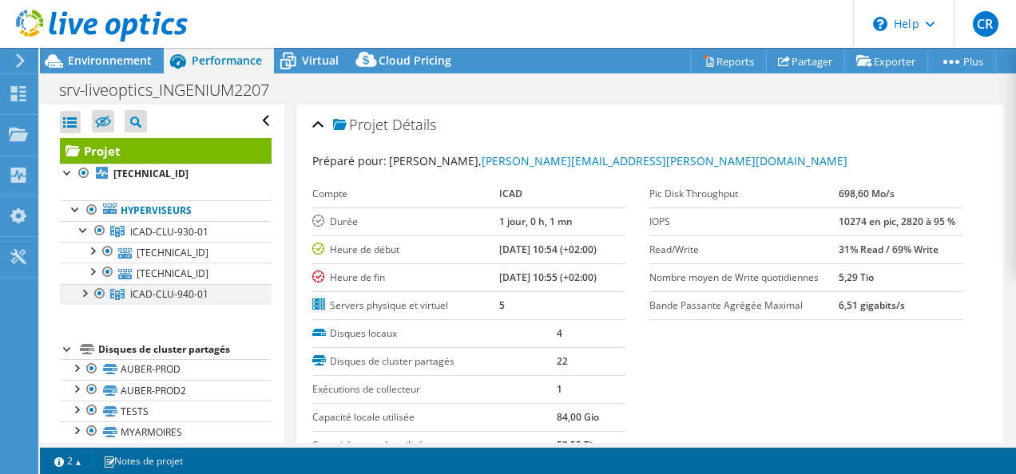
click at [86, 293] on div at bounding box center [84, 292] width 16 height 16
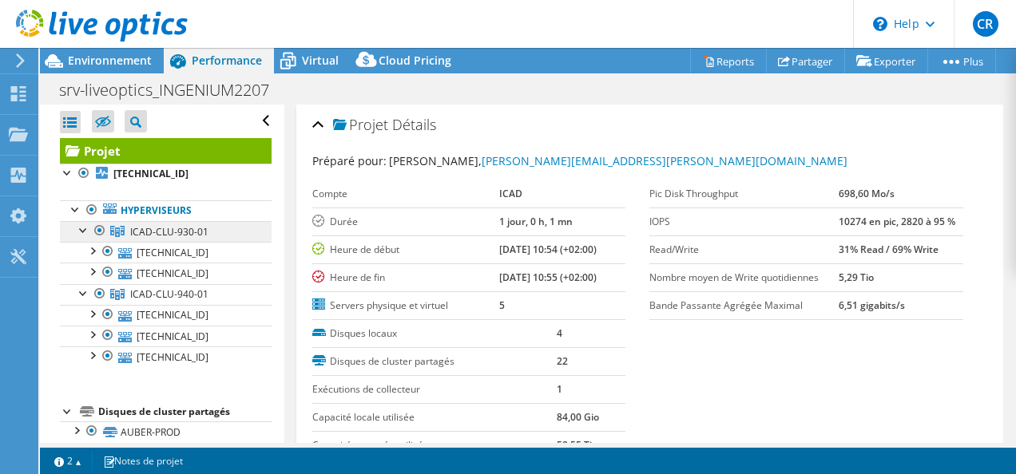
click at [176, 235] on span "ICAD-CLU-930-01" at bounding box center [169, 232] width 78 height 14
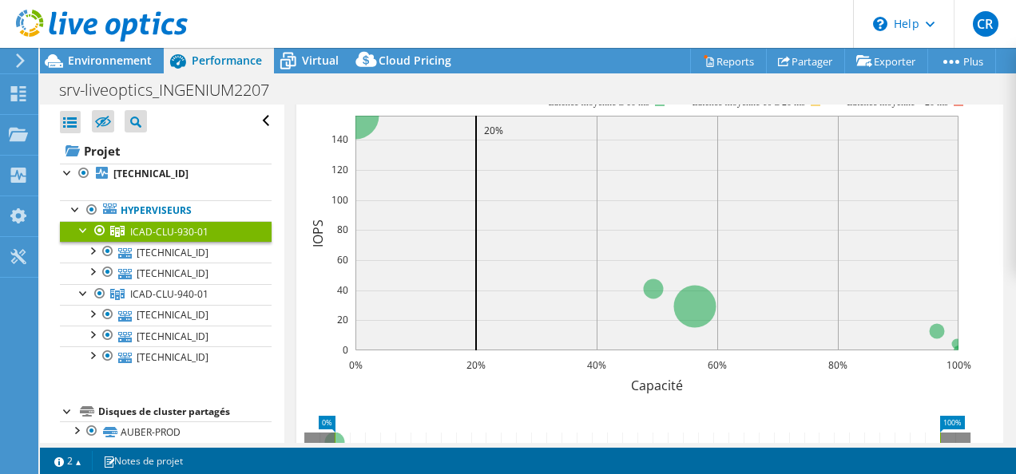
scroll to position [205, 0]
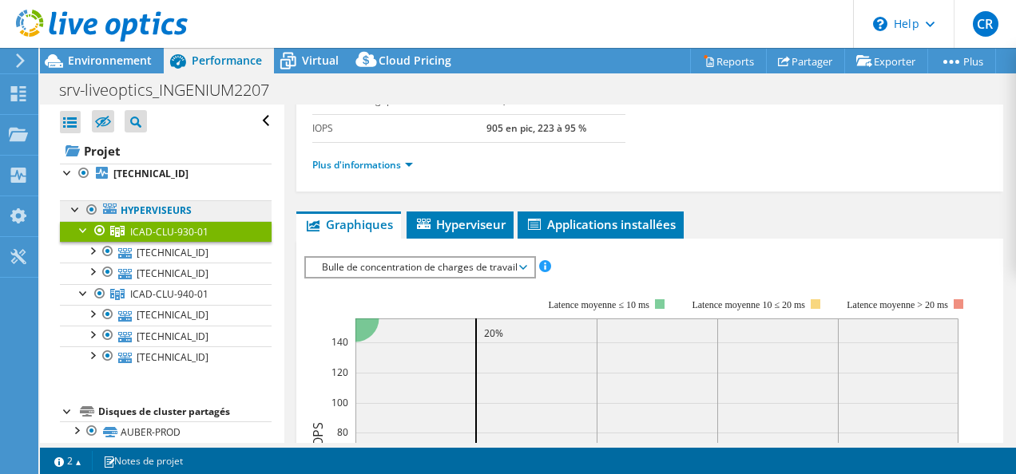
click at [123, 210] on link "Hyperviseurs" at bounding box center [166, 210] width 212 height 21
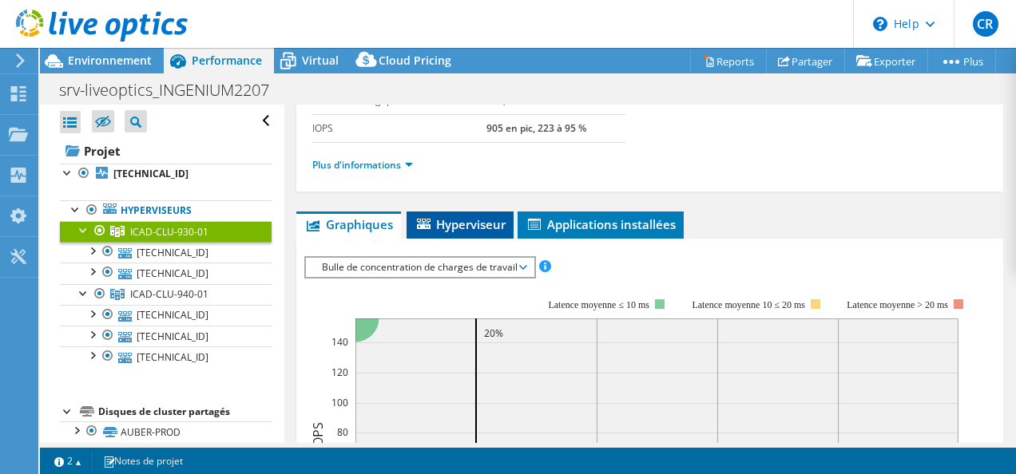
click at [446, 220] on span "Hyperviseur" at bounding box center [459, 224] width 91 height 16
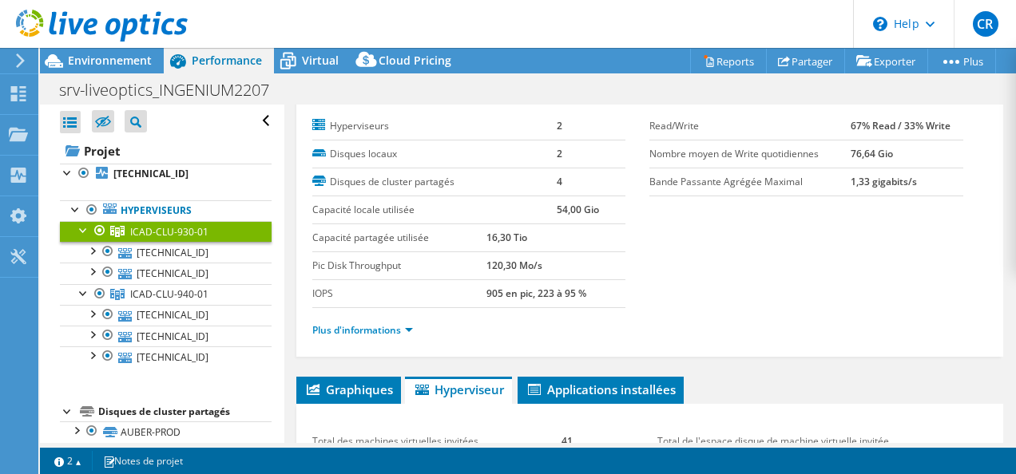
scroll to position [0, 0]
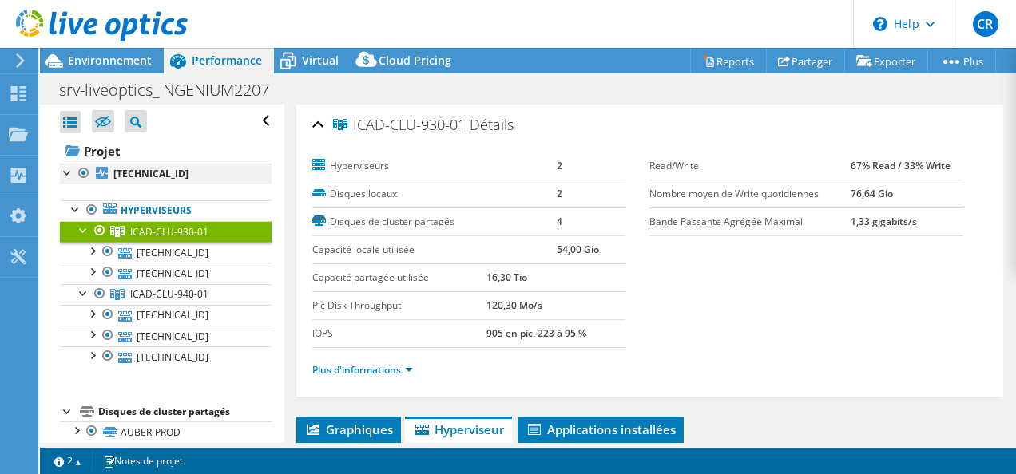
click at [68, 174] on div at bounding box center [68, 172] width 16 height 16
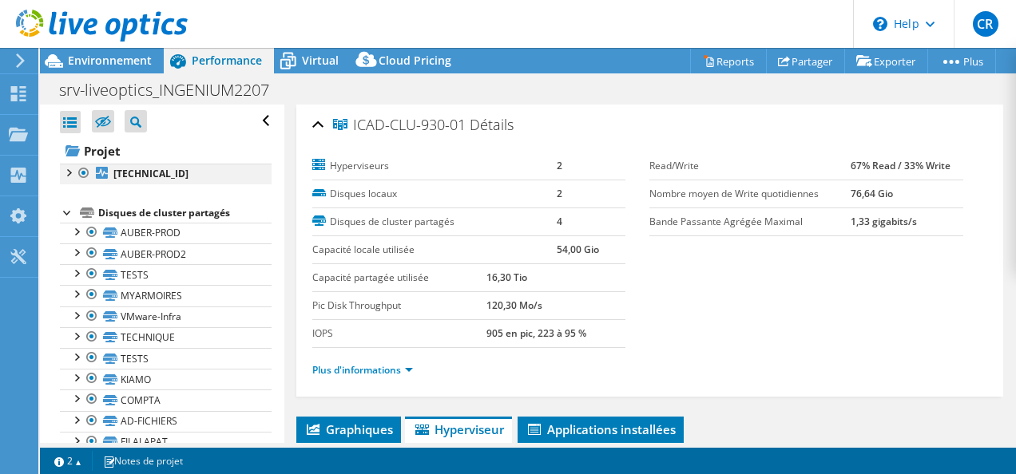
click at [68, 174] on div at bounding box center [68, 172] width 16 height 16
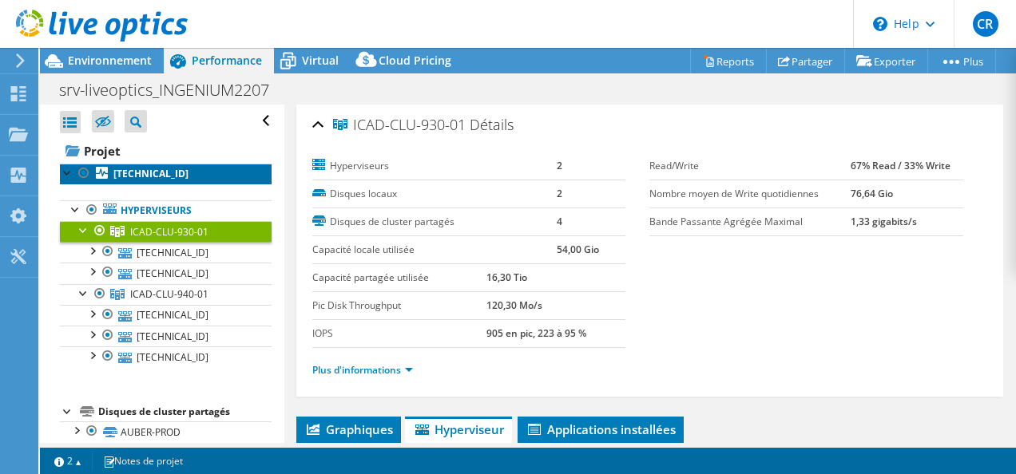
click at [155, 166] on link "[TECHNICAL_ID]" at bounding box center [166, 174] width 212 height 21
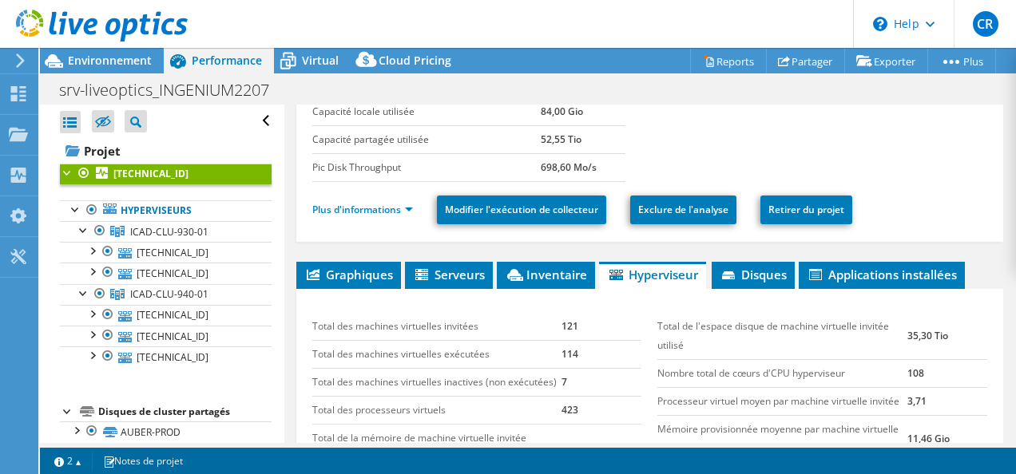
scroll to position [319, 0]
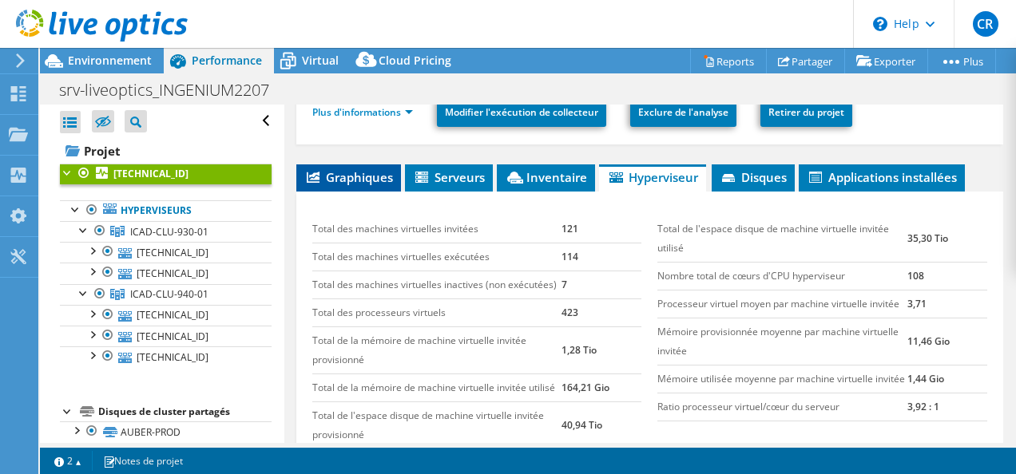
click at [359, 181] on span "Graphiques" at bounding box center [348, 177] width 89 height 16
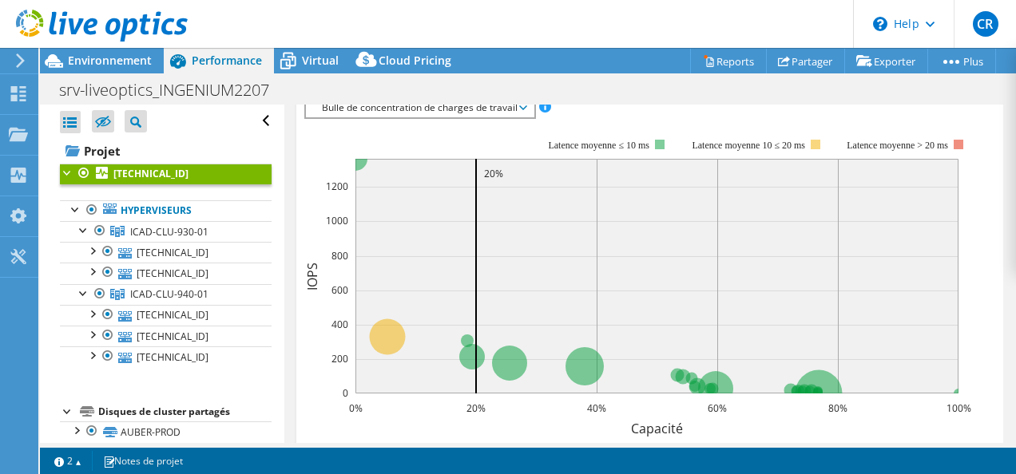
scroll to position [0, 0]
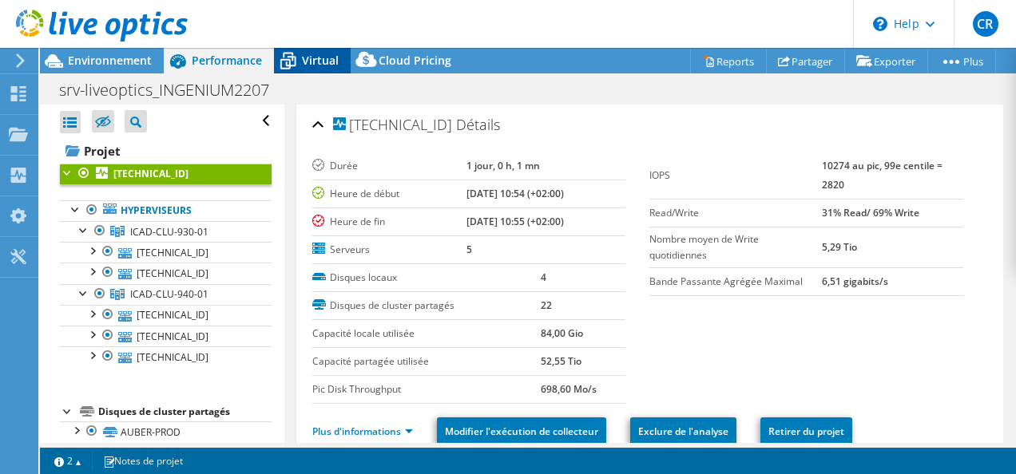
click at [292, 56] on icon at bounding box center [288, 62] width 16 height 13
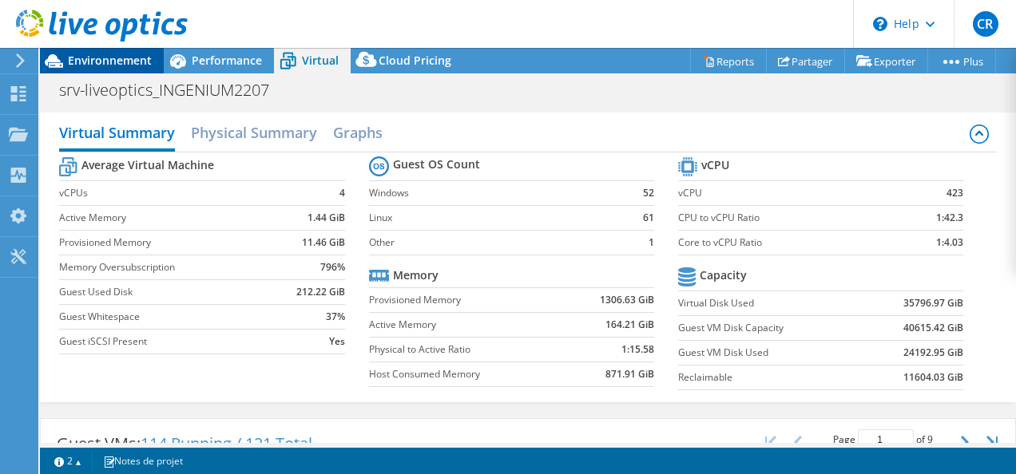
click at [122, 69] on div "Environnement" at bounding box center [102, 61] width 124 height 26
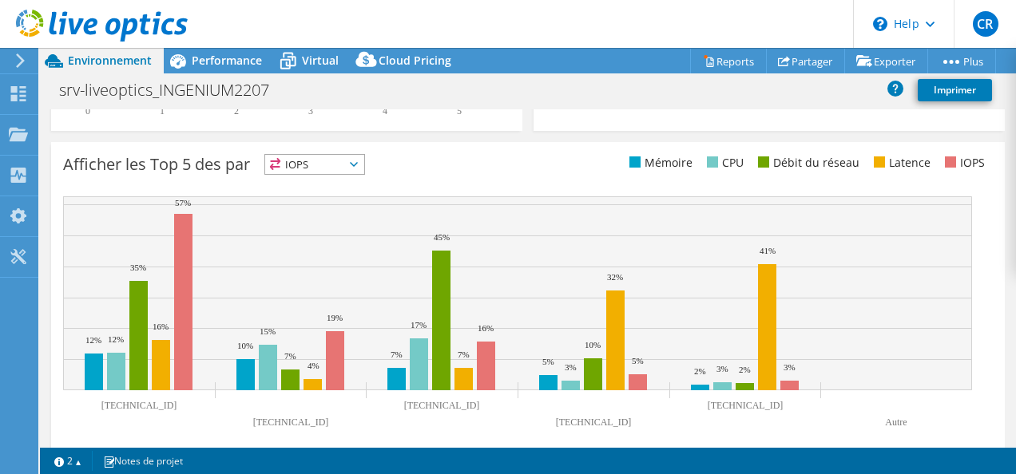
scroll to position [652, 0]
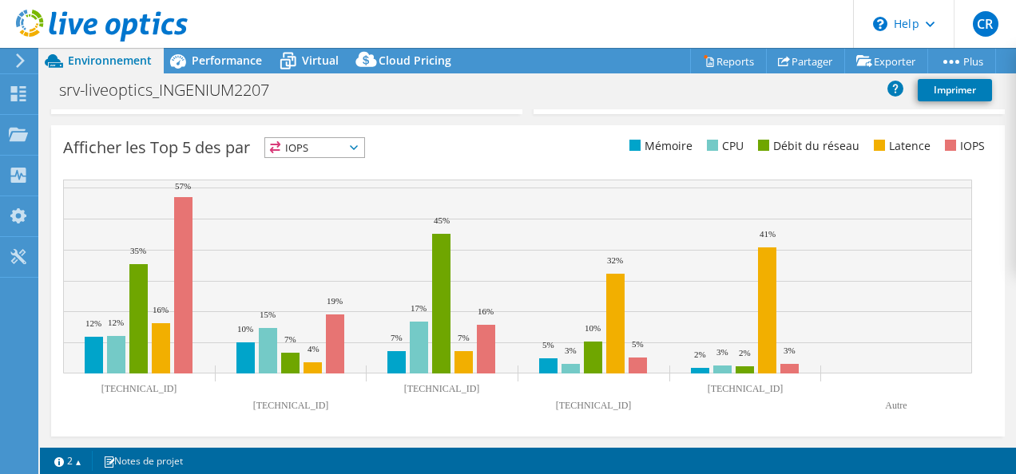
click at [318, 146] on span "IOPS" at bounding box center [314, 147] width 99 height 19
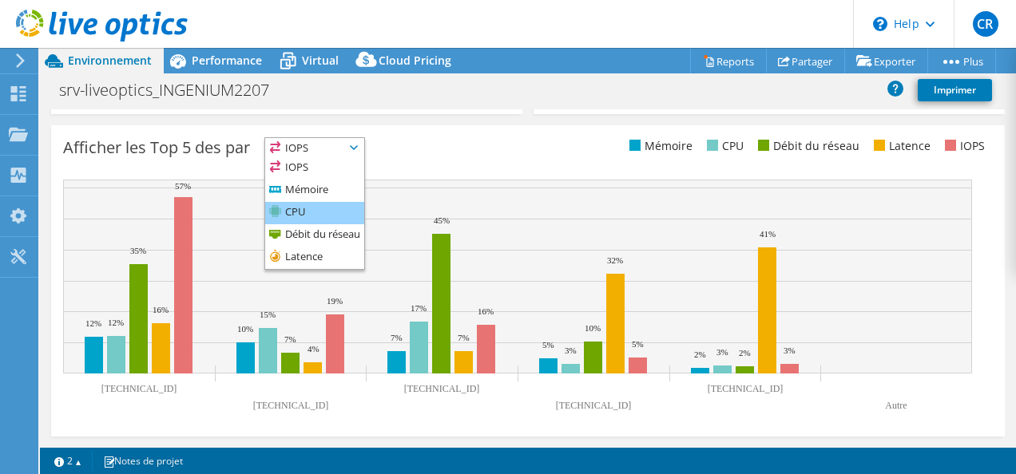
click at [326, 208] on li "CPU" at bounding box center [314, 213] width 99 height 22
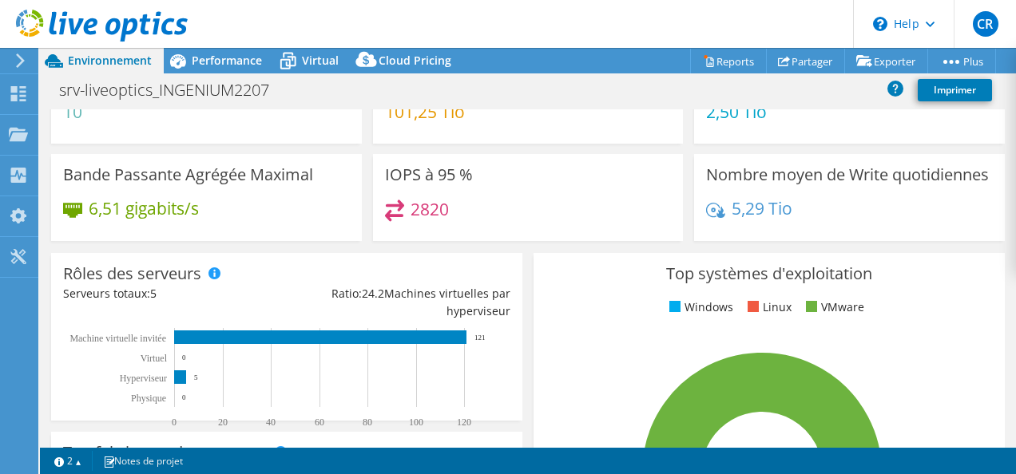
scroll to position [0, 0]
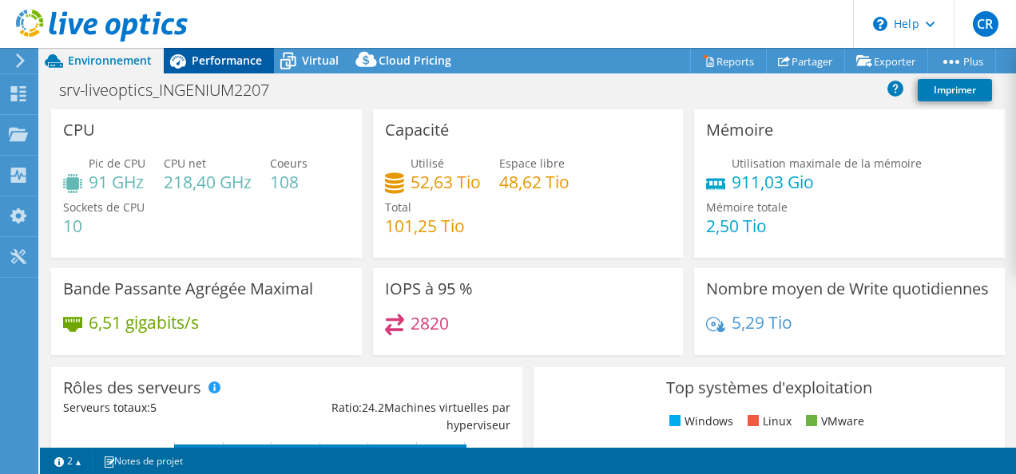
click at [213, 69] on div "Performance" at bounding box center [219, 61] width 110 height 26
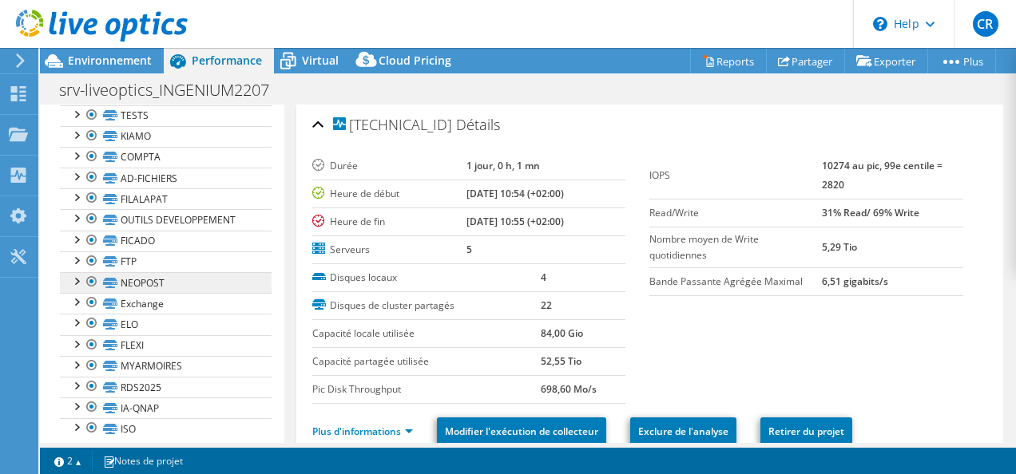
scroll to position [458, 0]
